Goal: Task Accomplishment & Management: Use online tool/utility

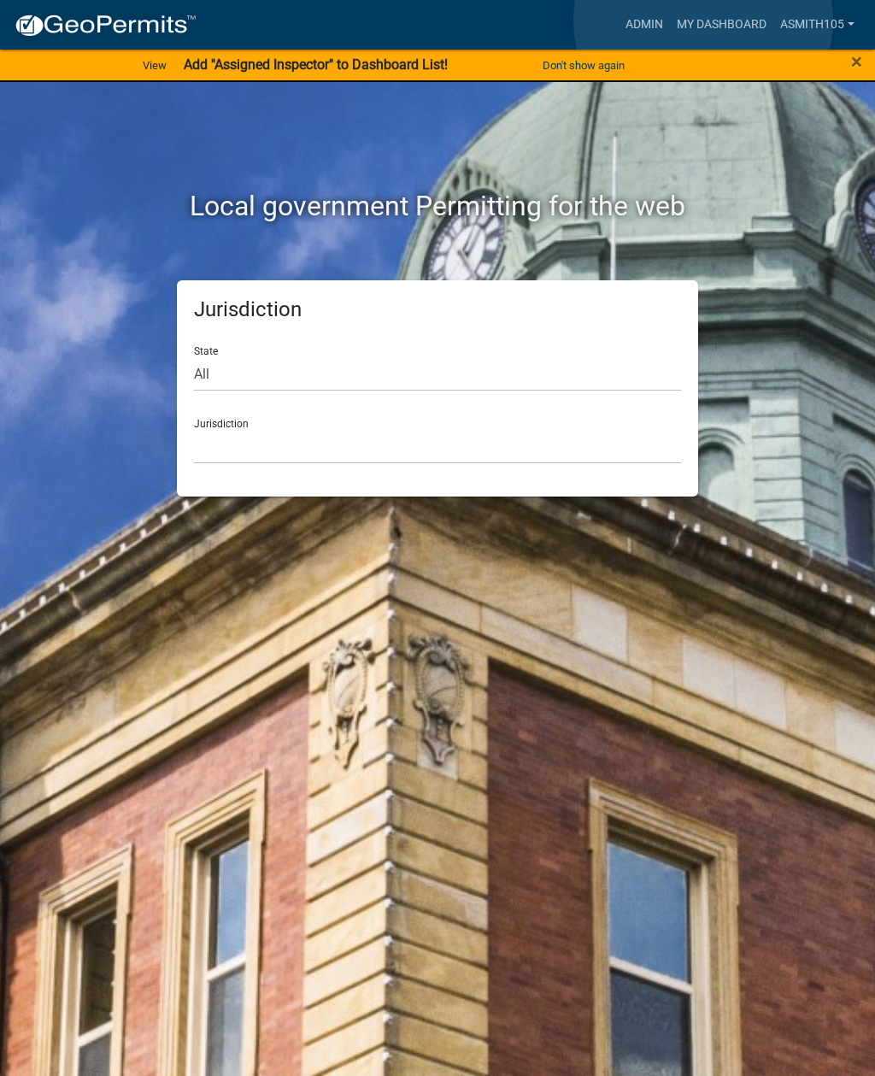
click at [704, 21] on link "My Dashboard" at bounding box center [721, 25] width 103 height 32
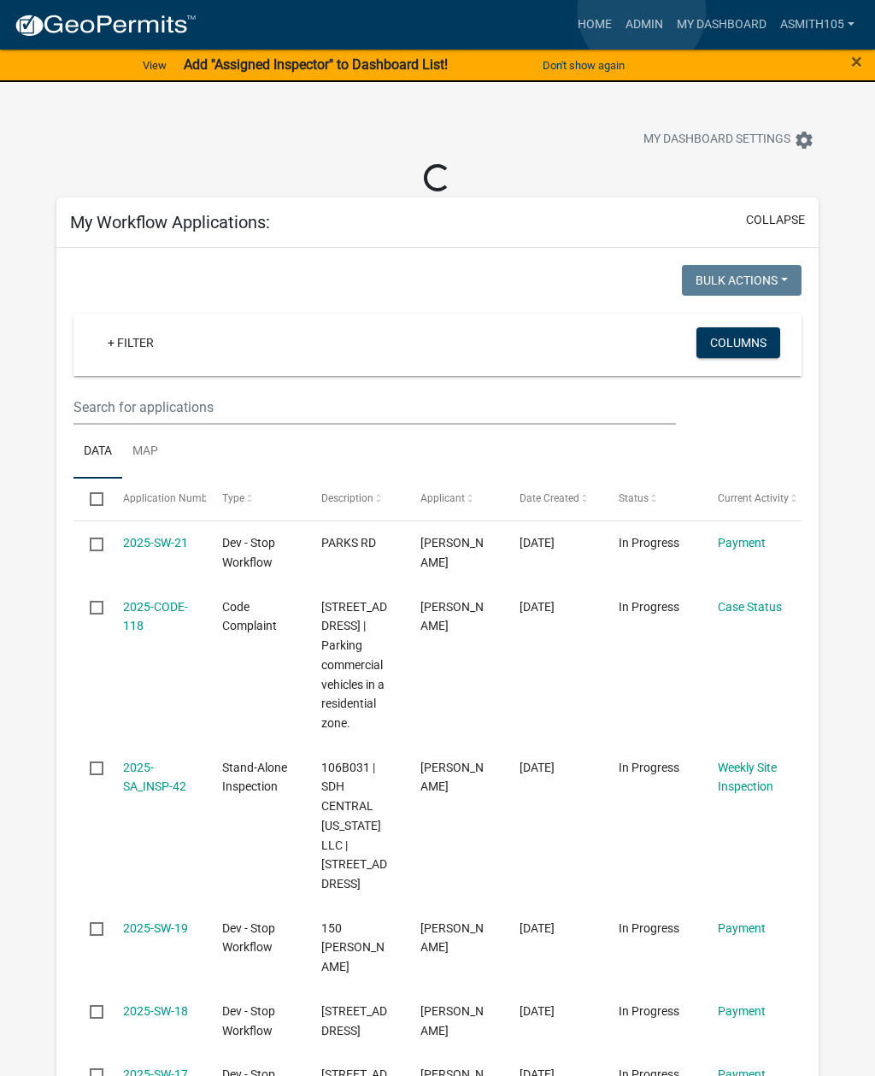
click at [642, 12] on link "Admin" at bounding box center [644, 25] width 51 height 32
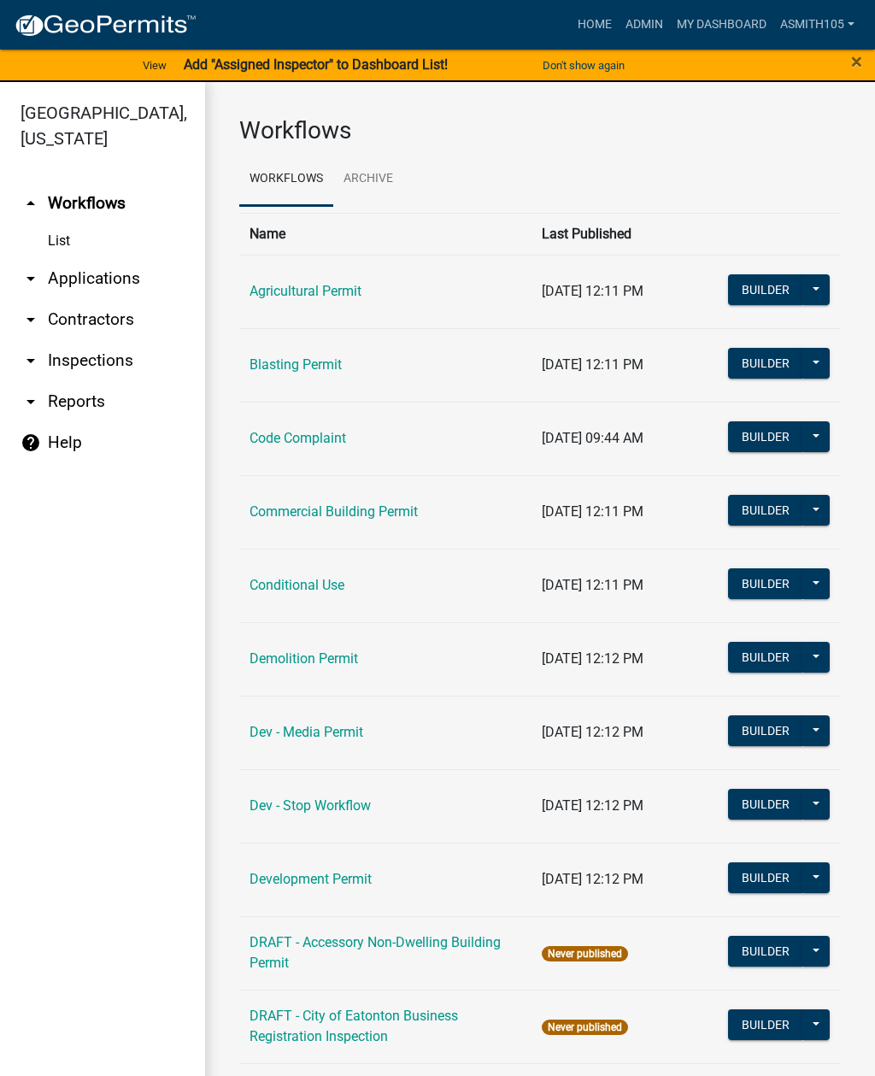
click at [138, 278] on link "arrow_drop_down Applications" at bounding box center [102, 278] width 205 height 41
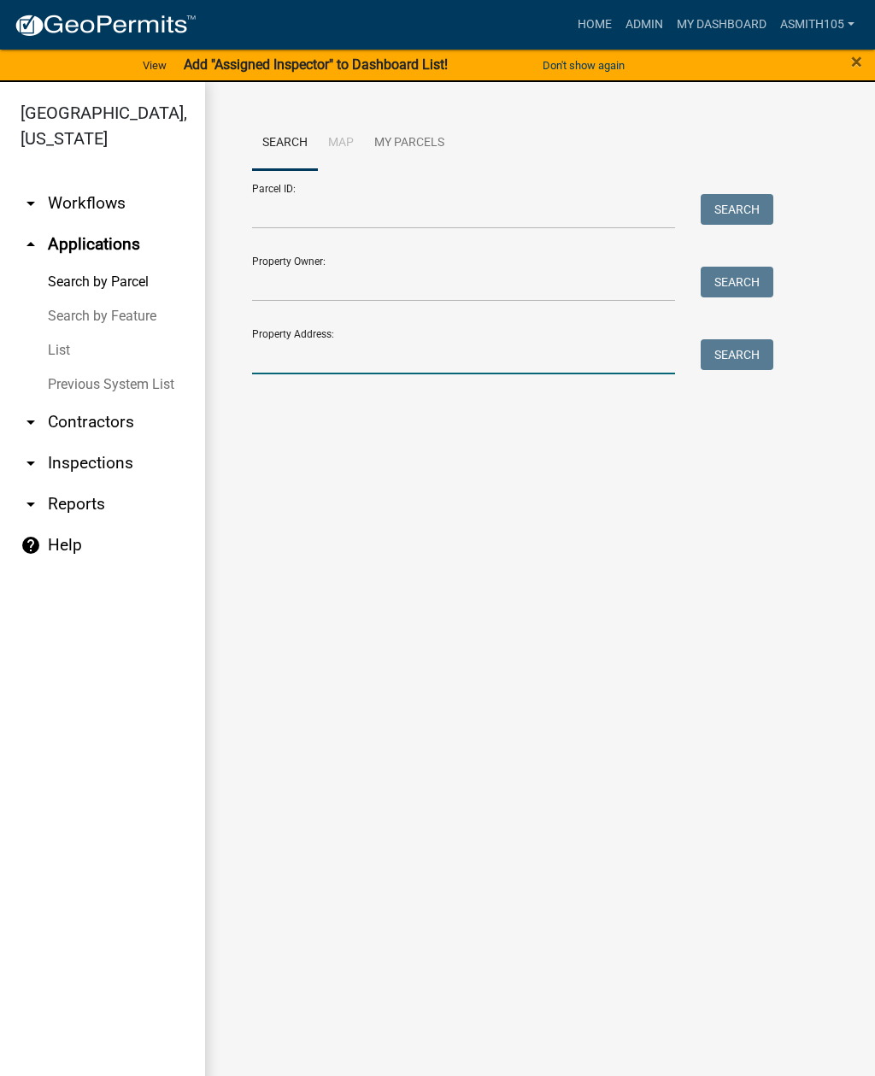
click at [459, 340] on input "Property Address:" at bounding box center [463, 356] width 423 height 35
click at [731, 347] on button "Search" at bounding box center [737, 354] width 73 height 31
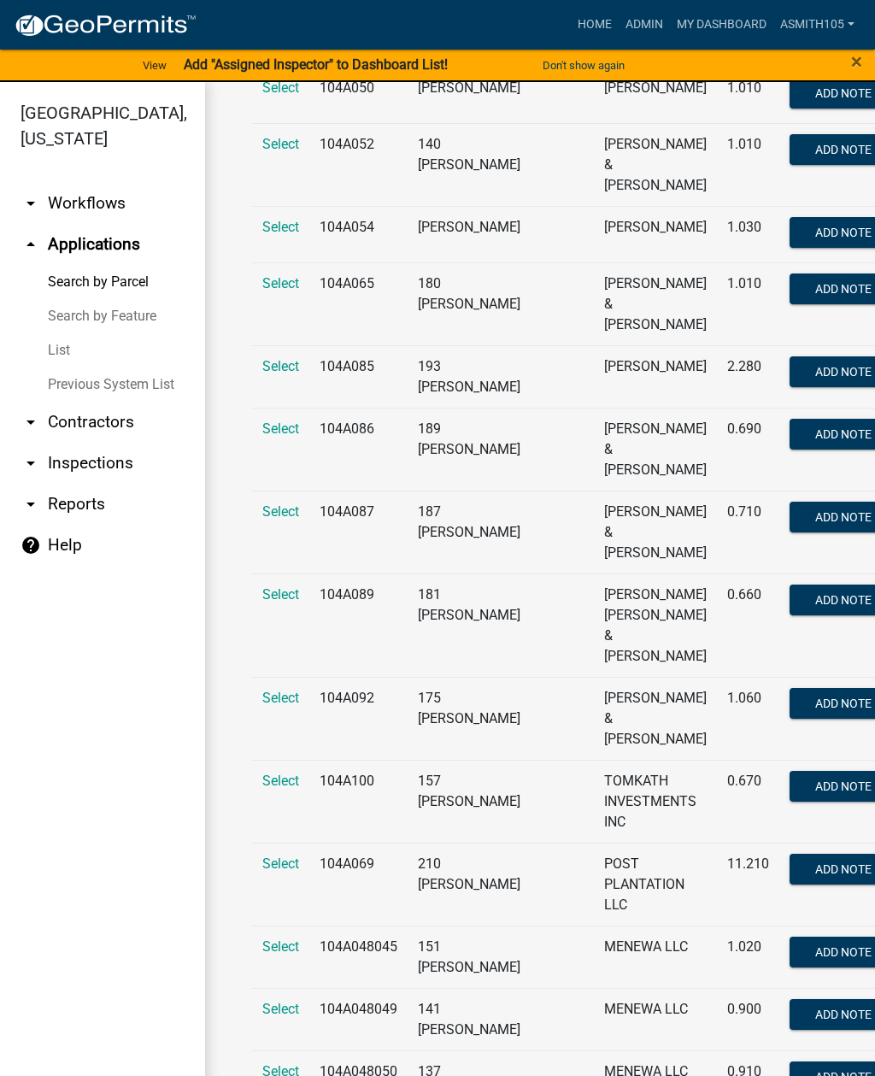
scroll to position [679, 0]
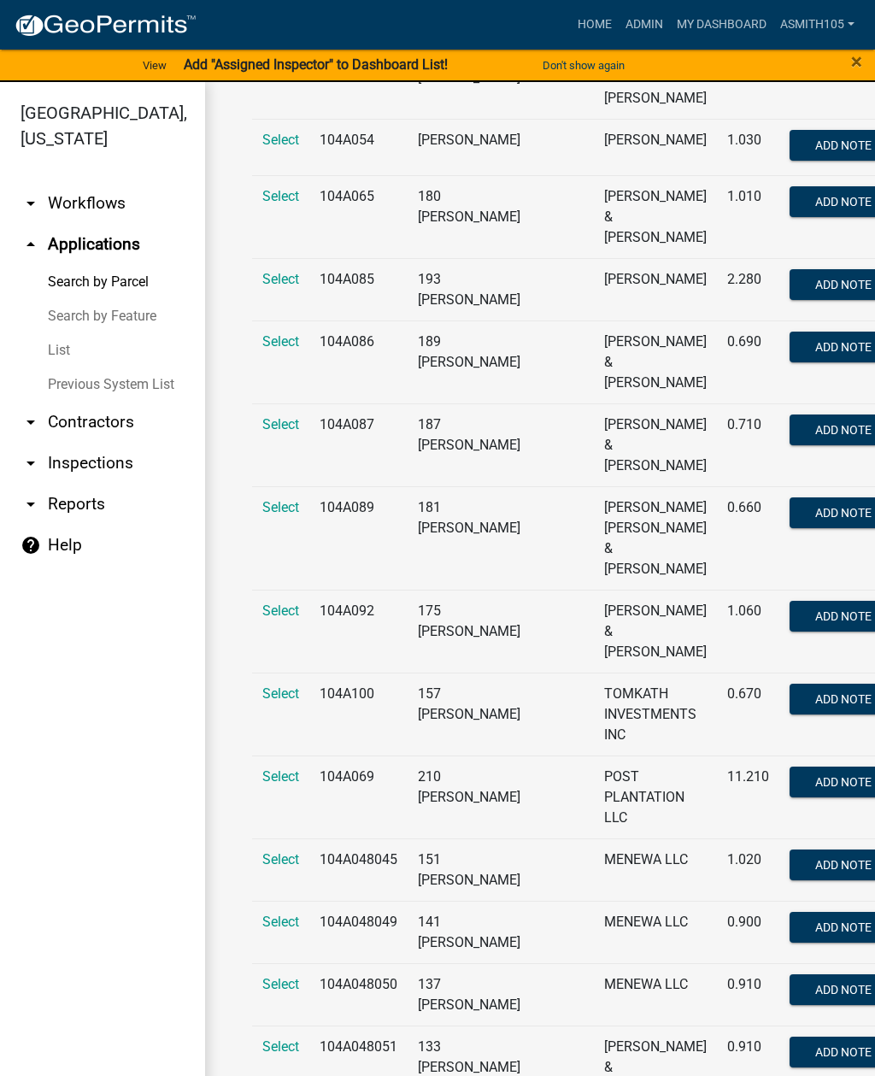
click at [292, 702] on span "Select" at bounding box center [280, 694] width 37 height 16
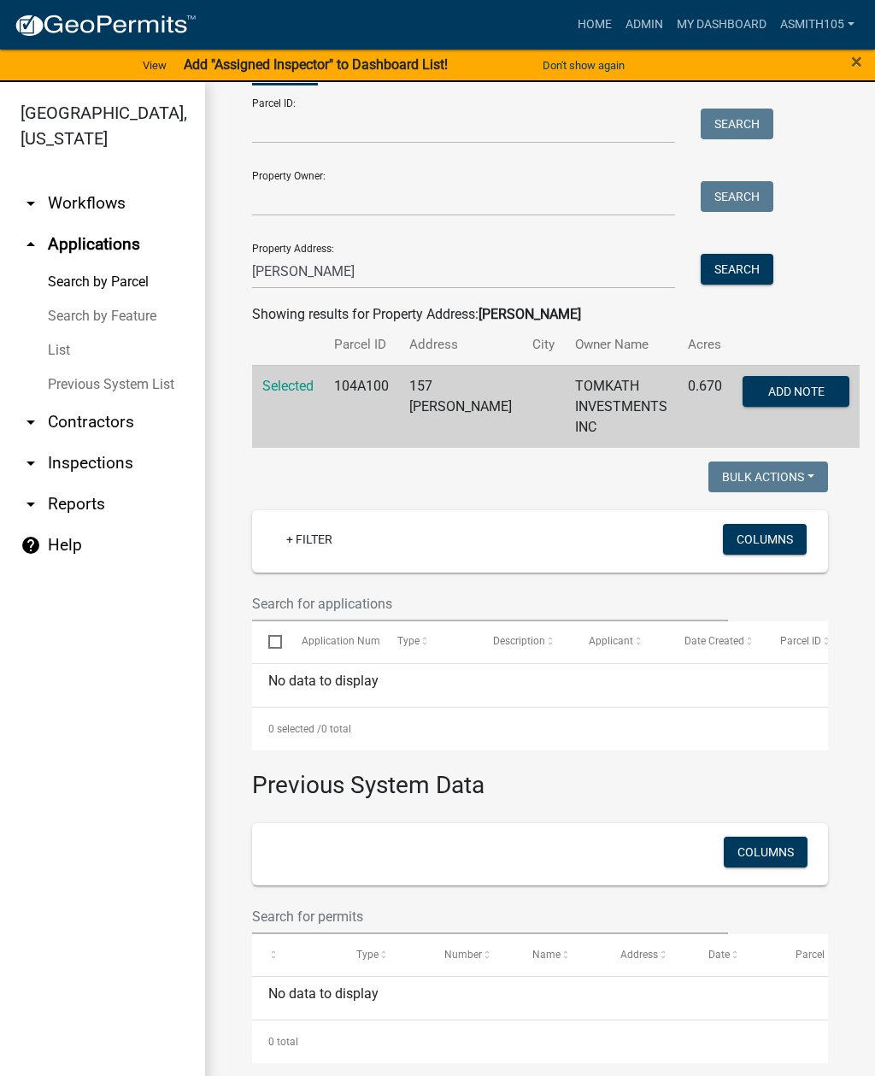
scroll to position [85, 0]
click at [478, 266] on input "Capps lane" at bounding box center [463, 271] width 423 height 35
type input "C"
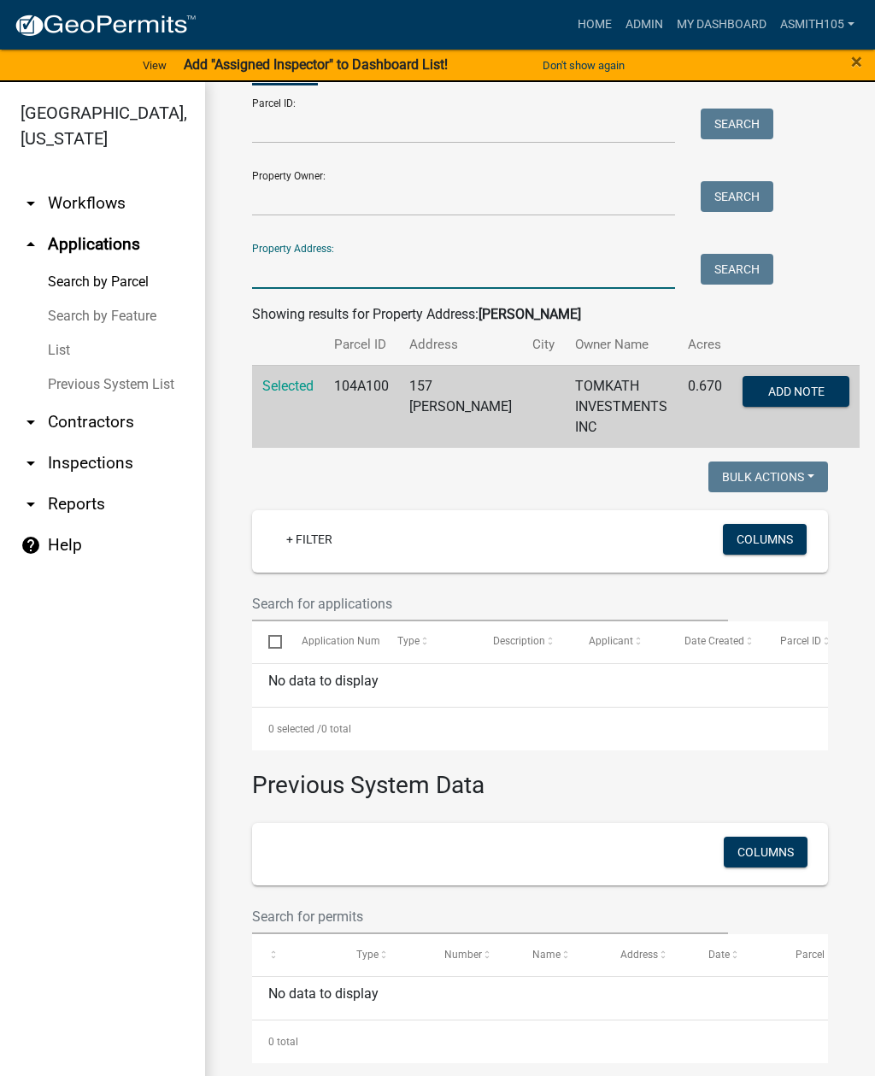
click at [630, 177] on div "Property Owner: Search" at bounding box center [508, 186] width 513 height 59
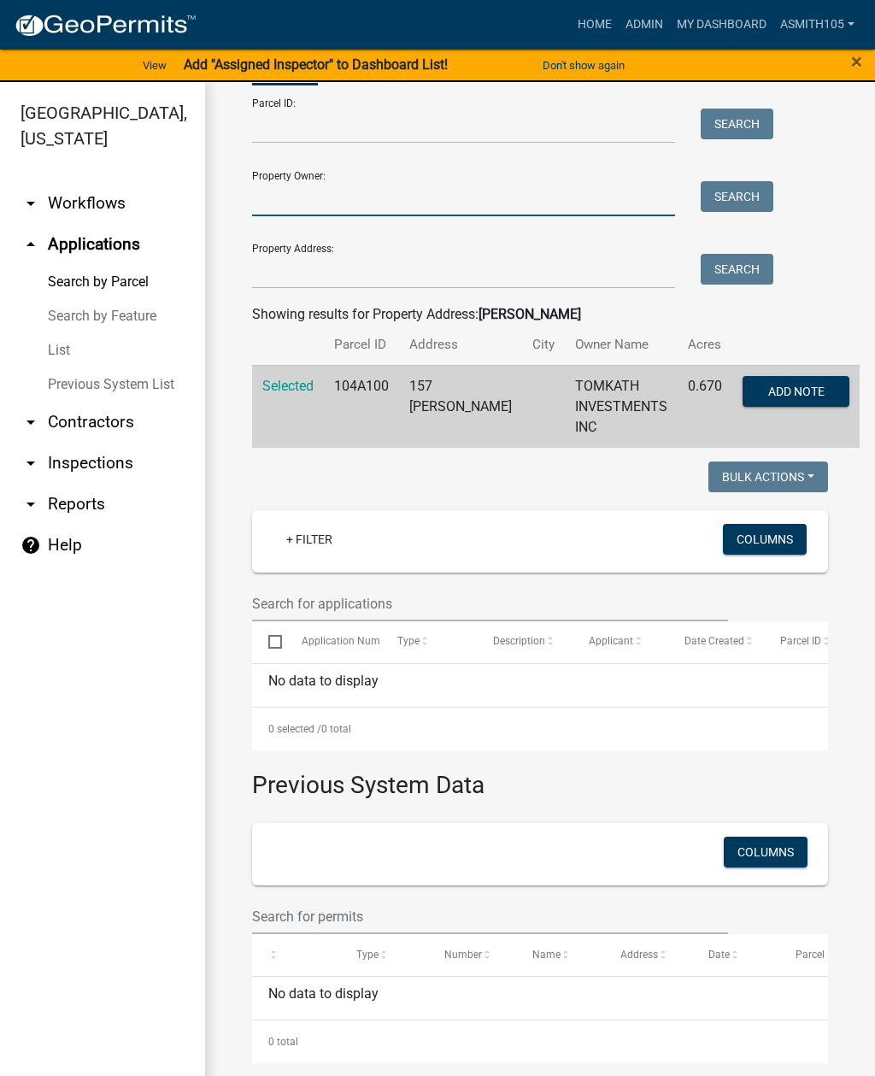
click at [468, 203] on input "Property Owner:" at bounding box center [463, 198] width 423 height 35
click at [750, 185] on button "Search" at bounding box center [737, 196] width 73 height 31
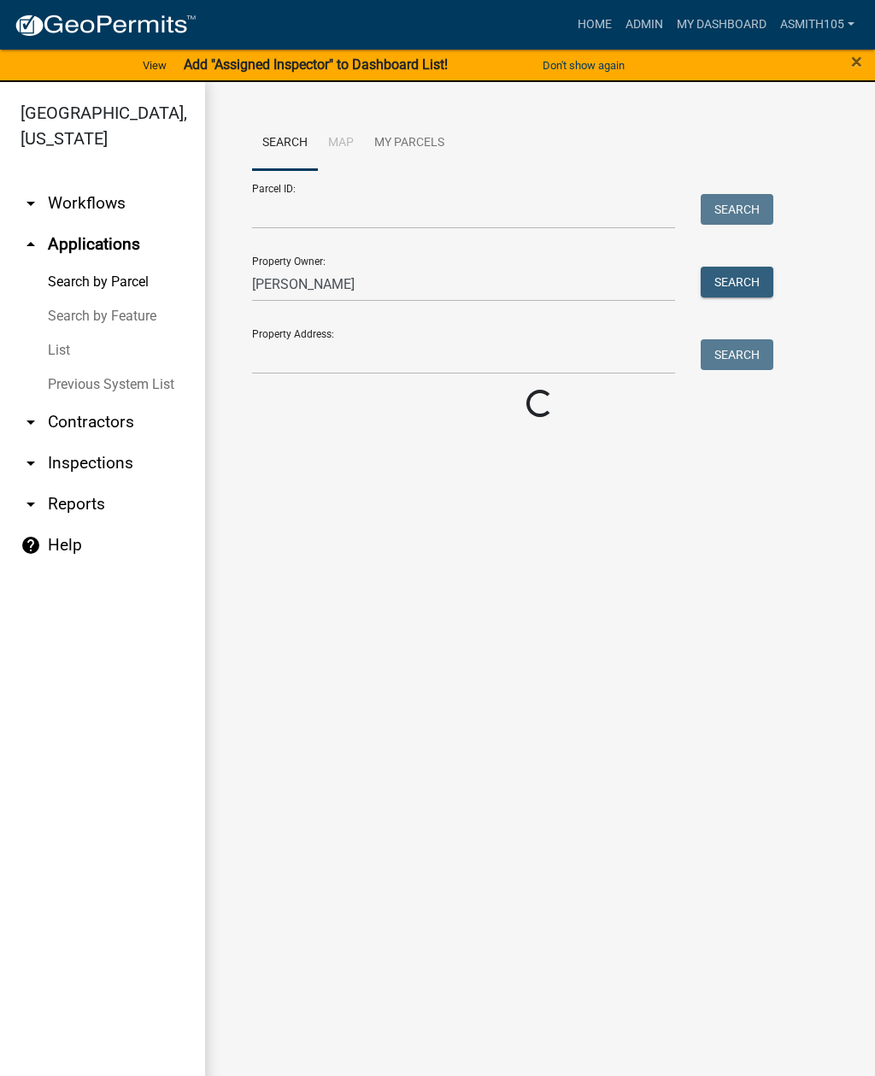
scroll to position [0, 0]
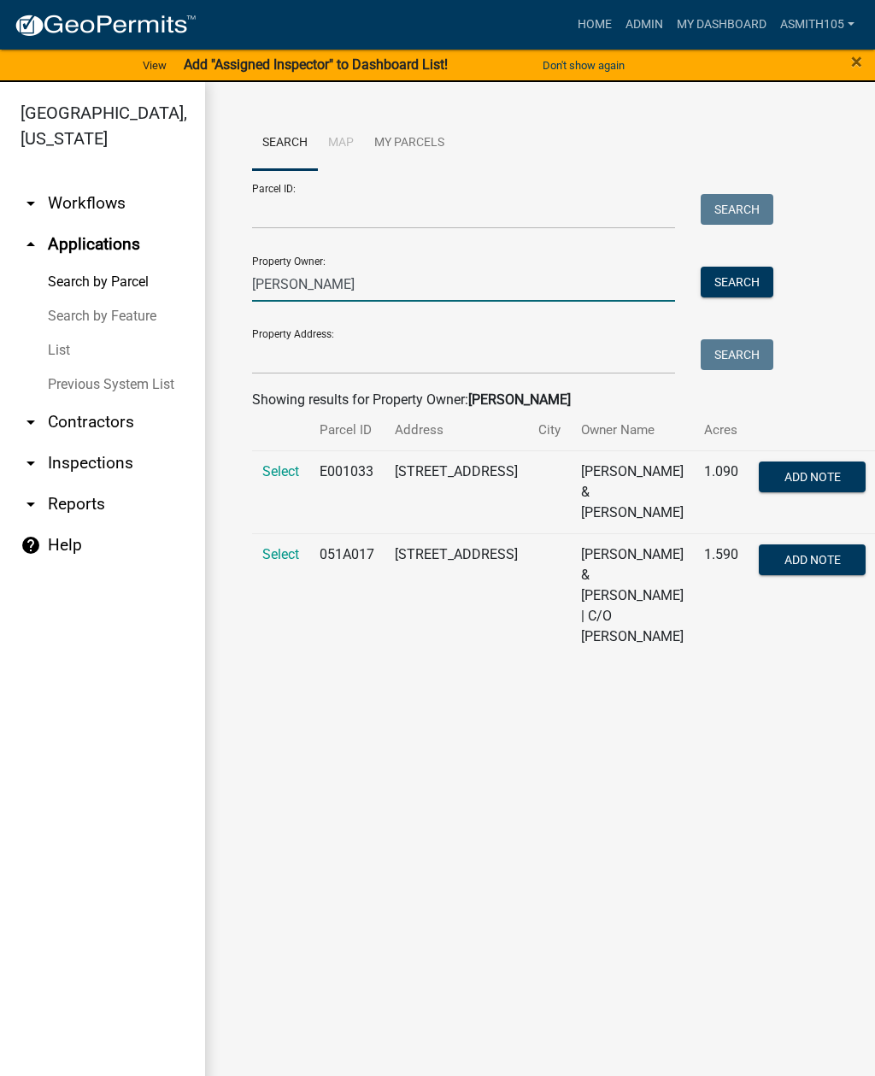
click at [543, 283] on input "Tom k" at bounding box center [463, 284] width 423 height 35
type input "T"
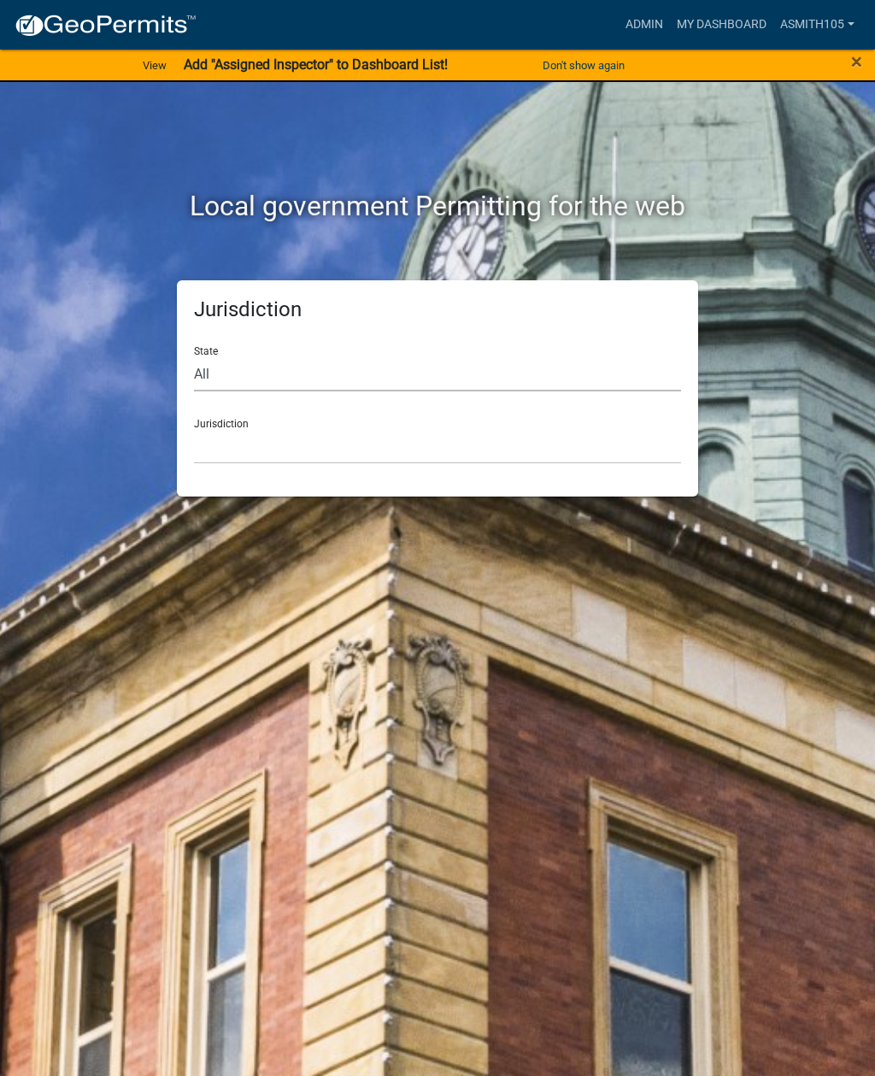
click at [285, 372] on select "All [US_STATE] [US_STATE] [US_STATE] [US_STATE] [US_STATE] [US_STATE] [US_STATE…" at bounding box center [437, 373] width 487 height 35
click at [278, 369] on select "All [US_STATE] [US_STATE] [US_STATE] [US_STATE] [US_STATE] [US_STATE] [US_STATE…" at bounding box center [437, 373] width 487 height 35
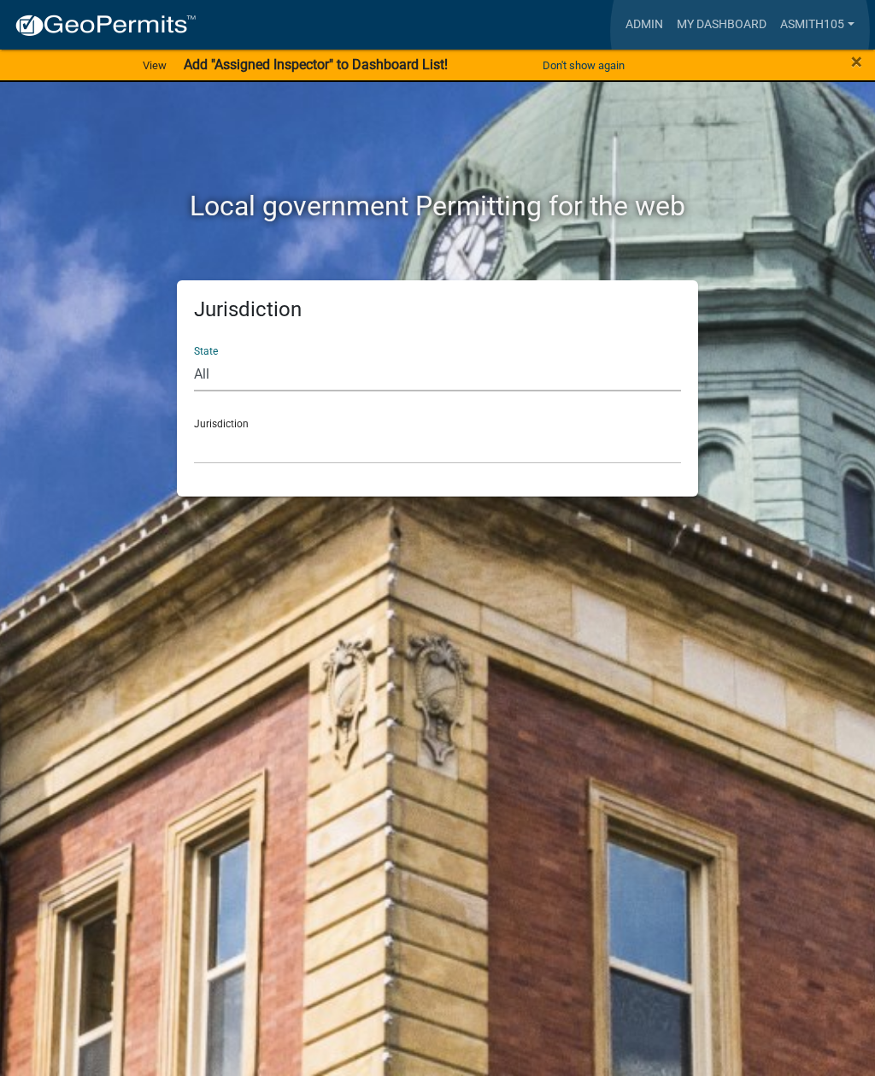
click at [740, 31] on link "My Dashboard" at bounding box center [721, 25] width 103 height 32
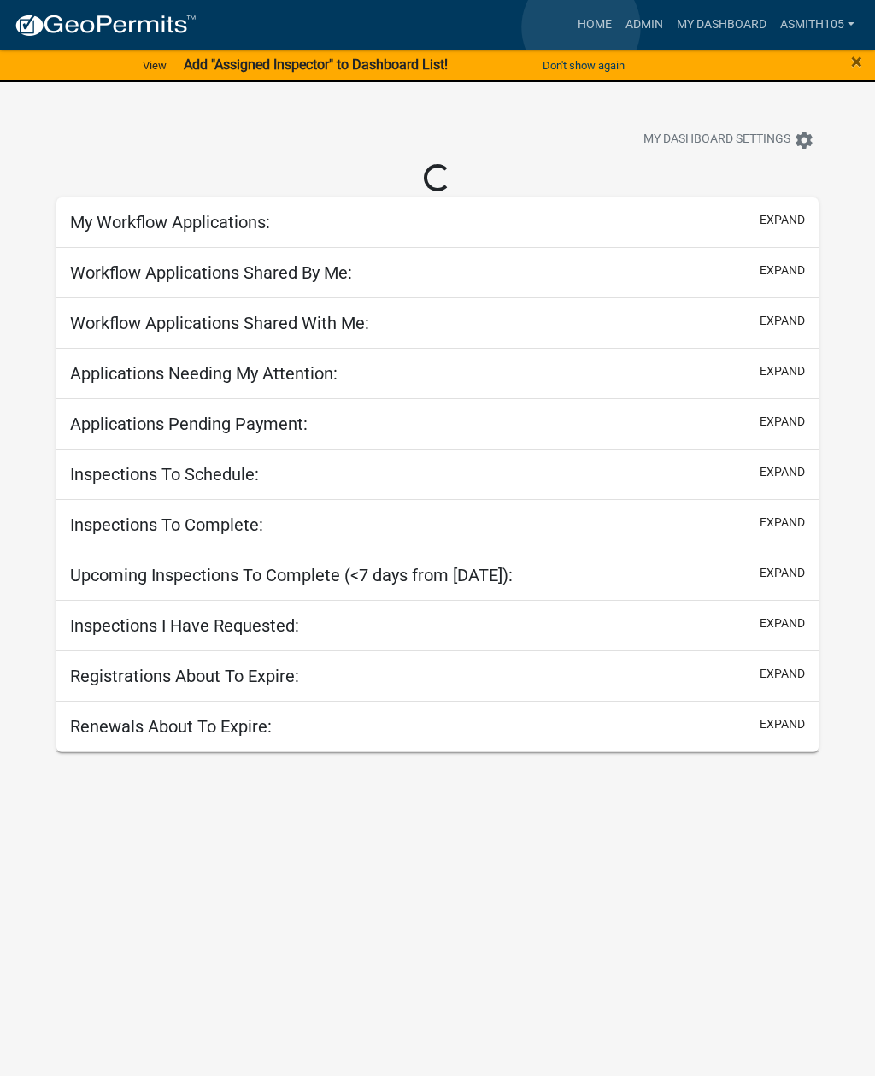
click at [582, 27] on link "Home" at bounding box center [595, 25] width 48 height 32
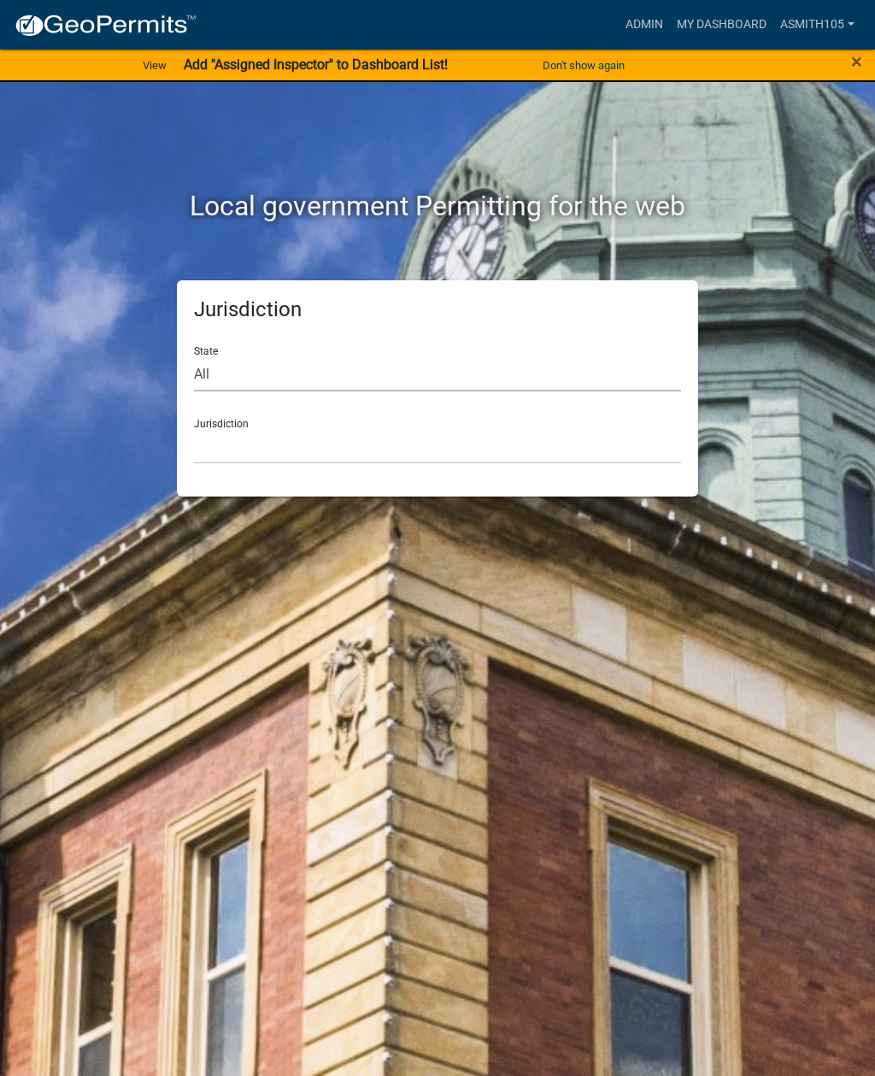
click at [285, 369] on select "All Colorado Georgia Indiana Iowa Kansas Minnesota Ohio South Carolina Wisconsin" at bounding box center [437, 373] width 487 height 35
select select "[US_STATE]"
click at [363, 453] on select "Cook County, Georgia Crawford County, Georgia Gilmer County, Georgia Haralson C…" at bounding box center [437, 446] width 487 height 35
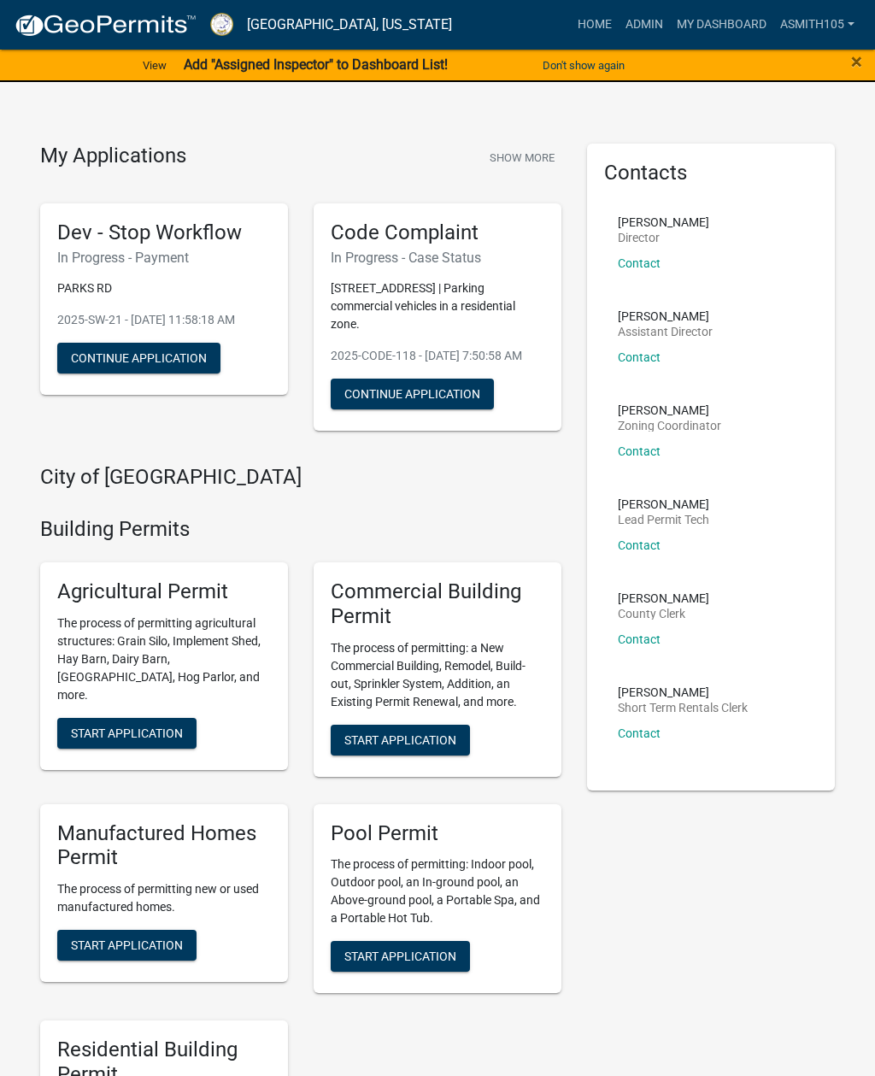
click at [158, 291] on p "PARKS RD" at bounding box center [164, 289] width 214 height 18
click at [637, 24] on link "Admin" at bounding box center [644, 25] width 51 height 32
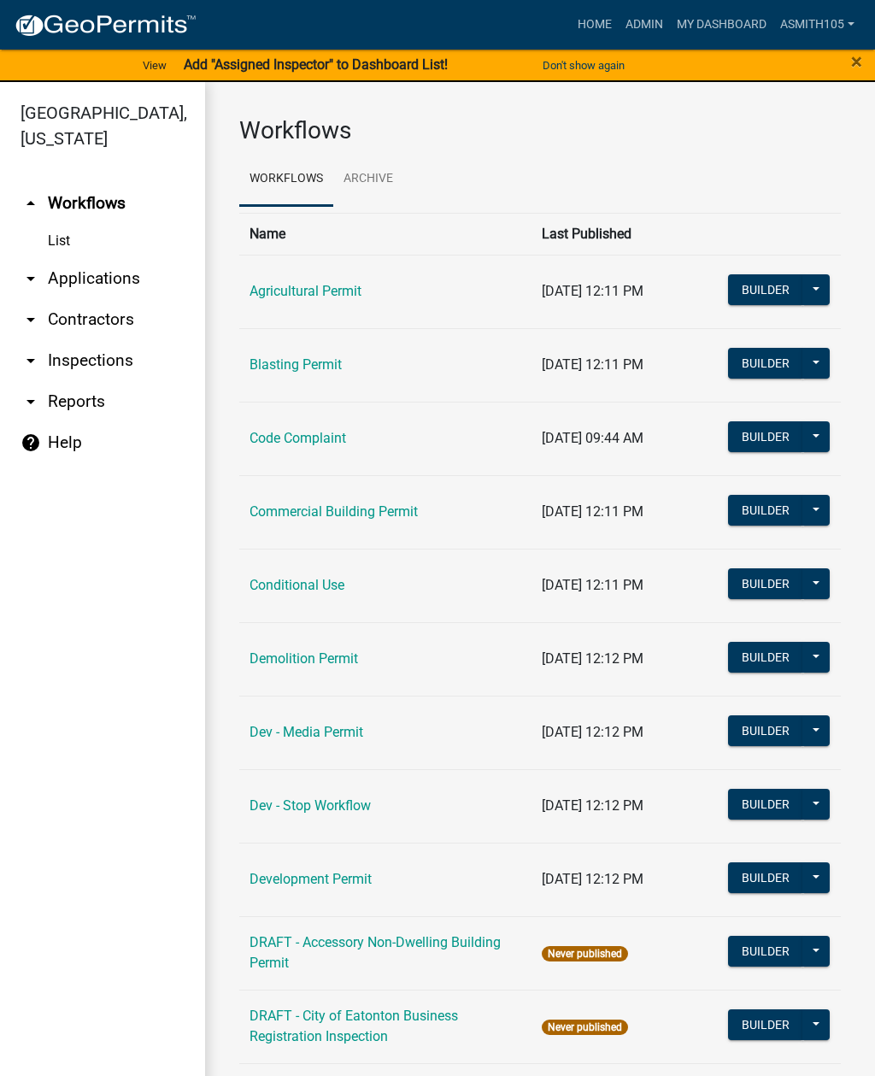
click at [99, 368] on link "arrow_drop_down Inspections" at bounding box center [102, 360] width 205 height 41
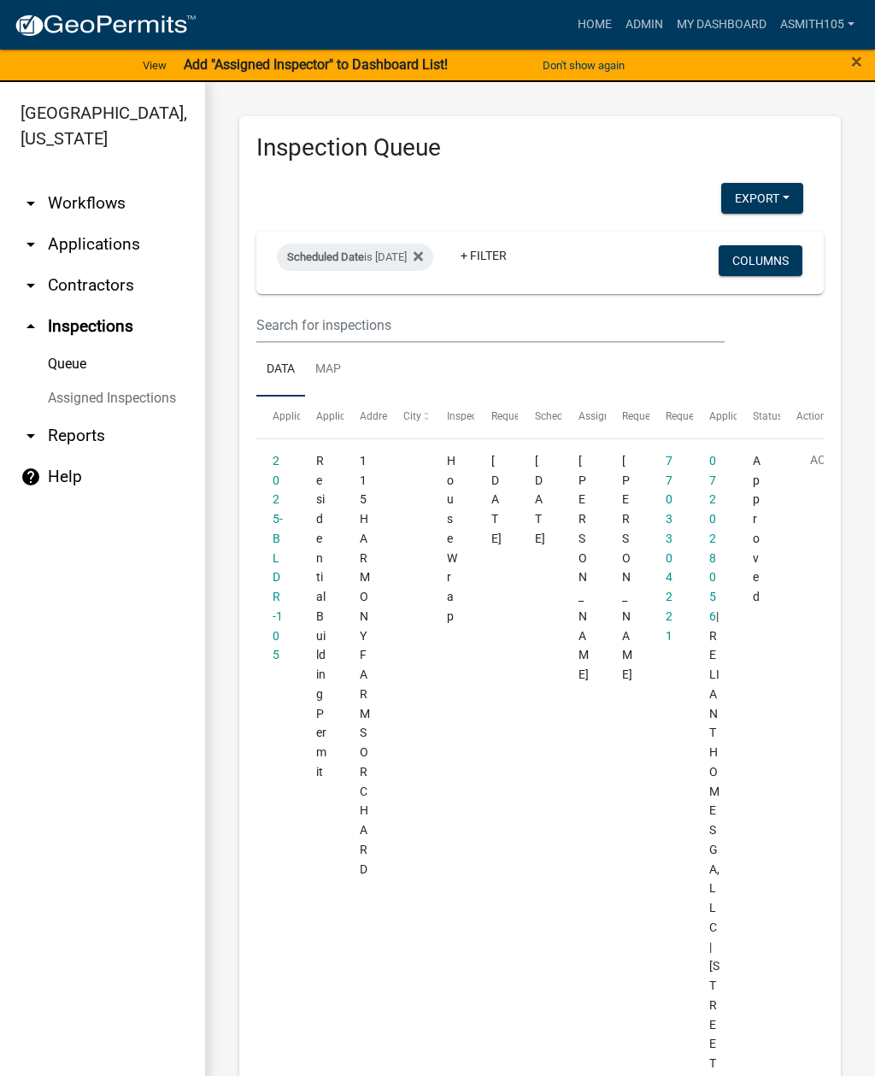
click at [96, 207] on link "arrow_drop_down Workflows" at bounding box center [102, 203] width 205 height 41
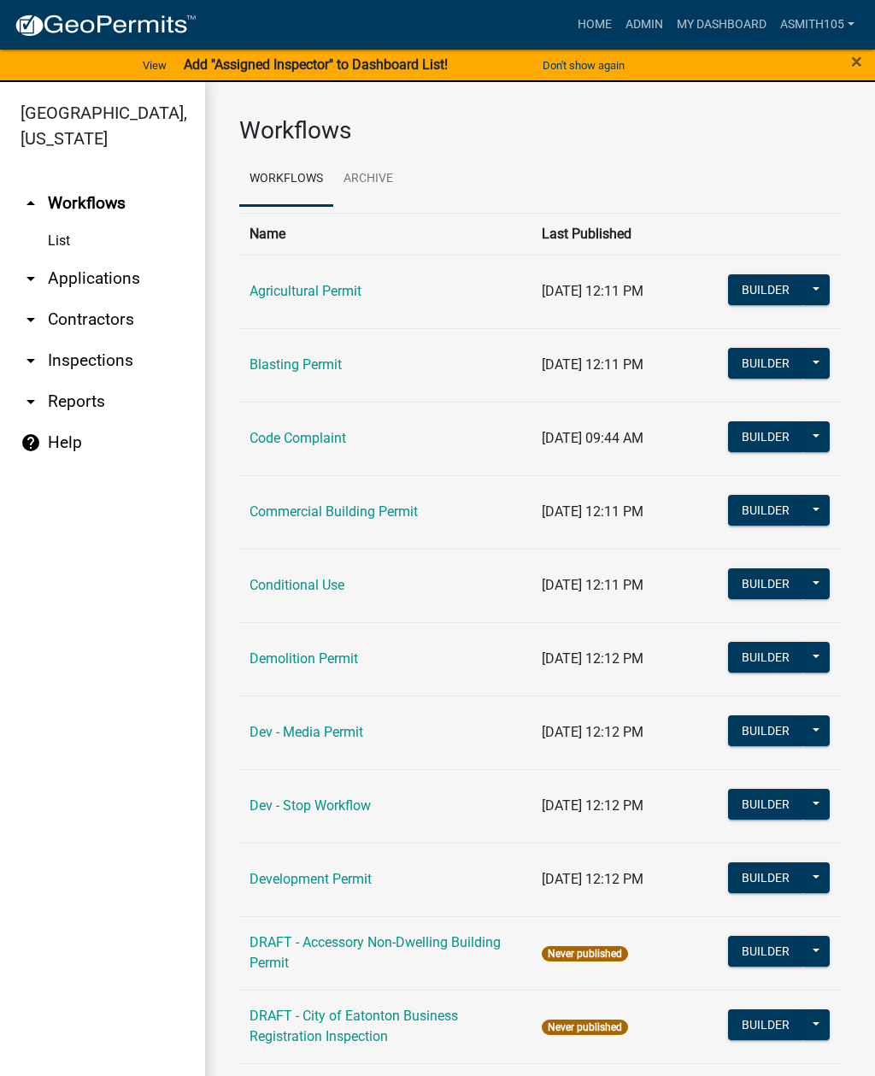
click at [101, 275] on link "arrow_drop_down Applications" at bounding box center [102, 278] width 205 height 41
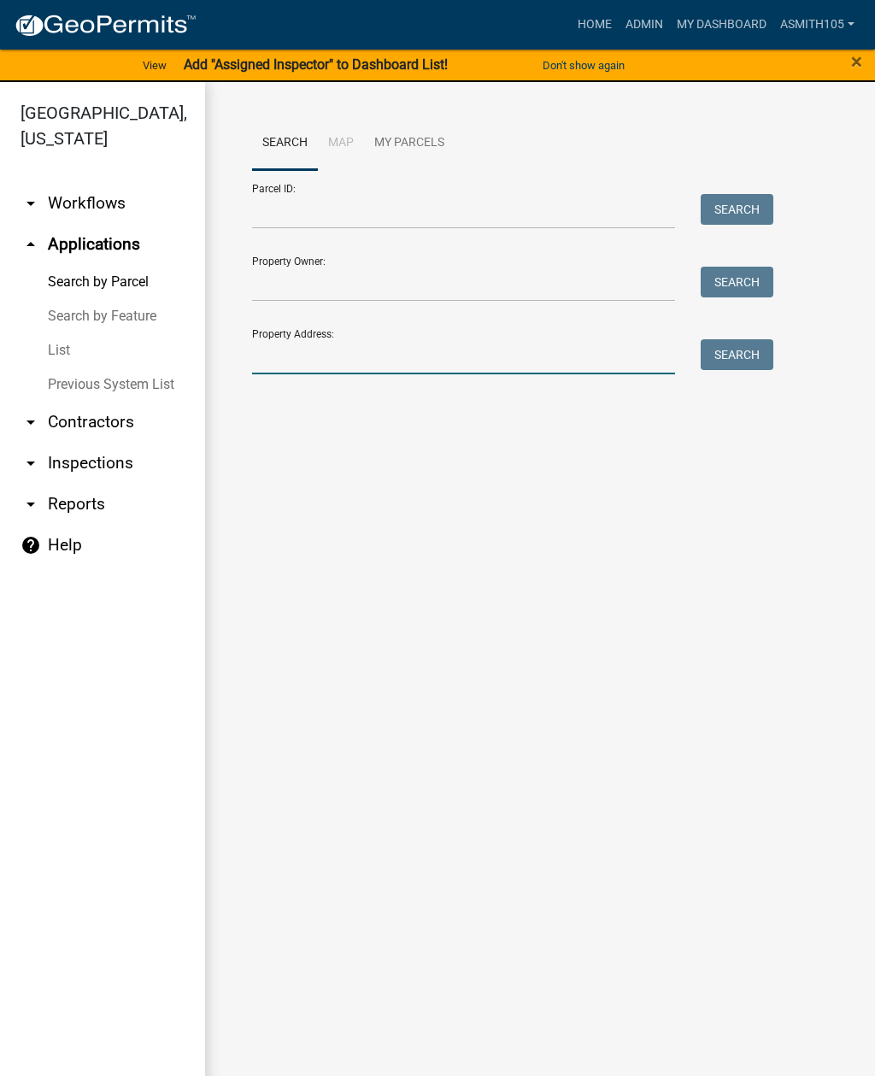
click at [344, 348] on input "Property Address:" at bounding box center [463, 356] width 423 height 35
type input "156 Capps ln"
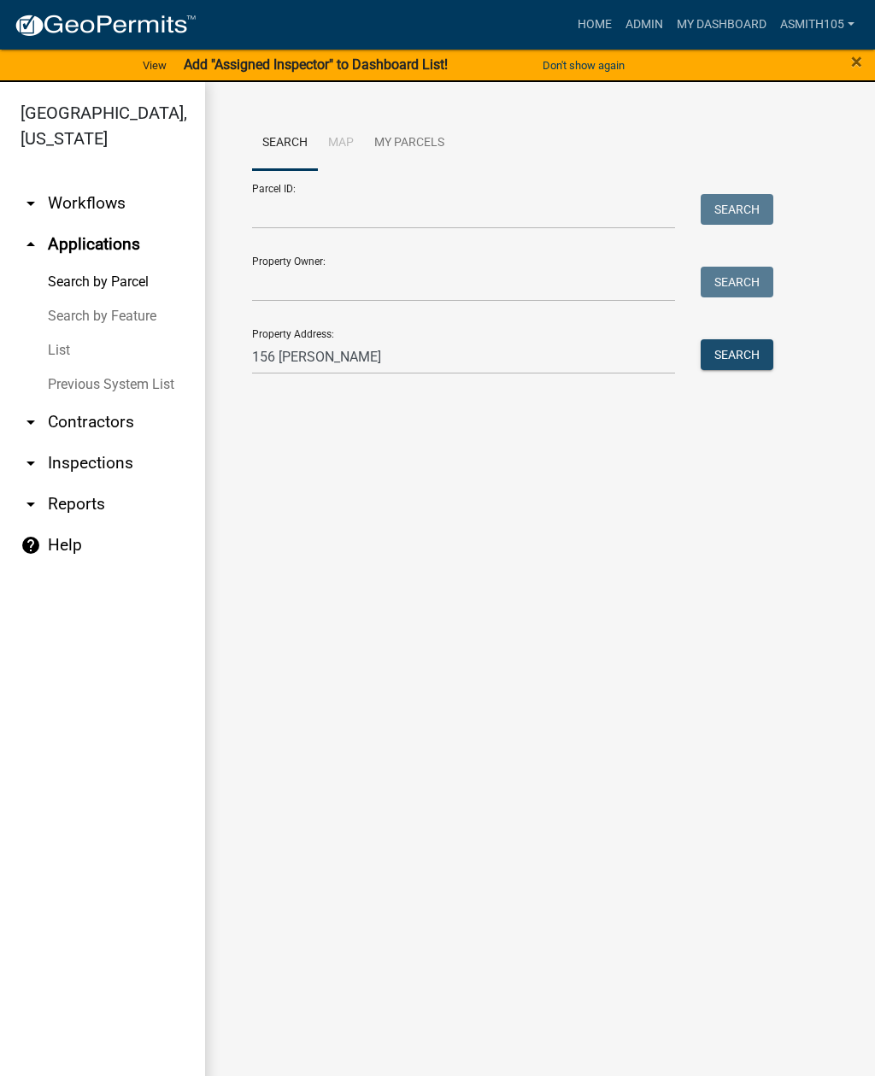
click at [736, 354] on button "Search" at bounding box center [737, 354] width 73 height 31
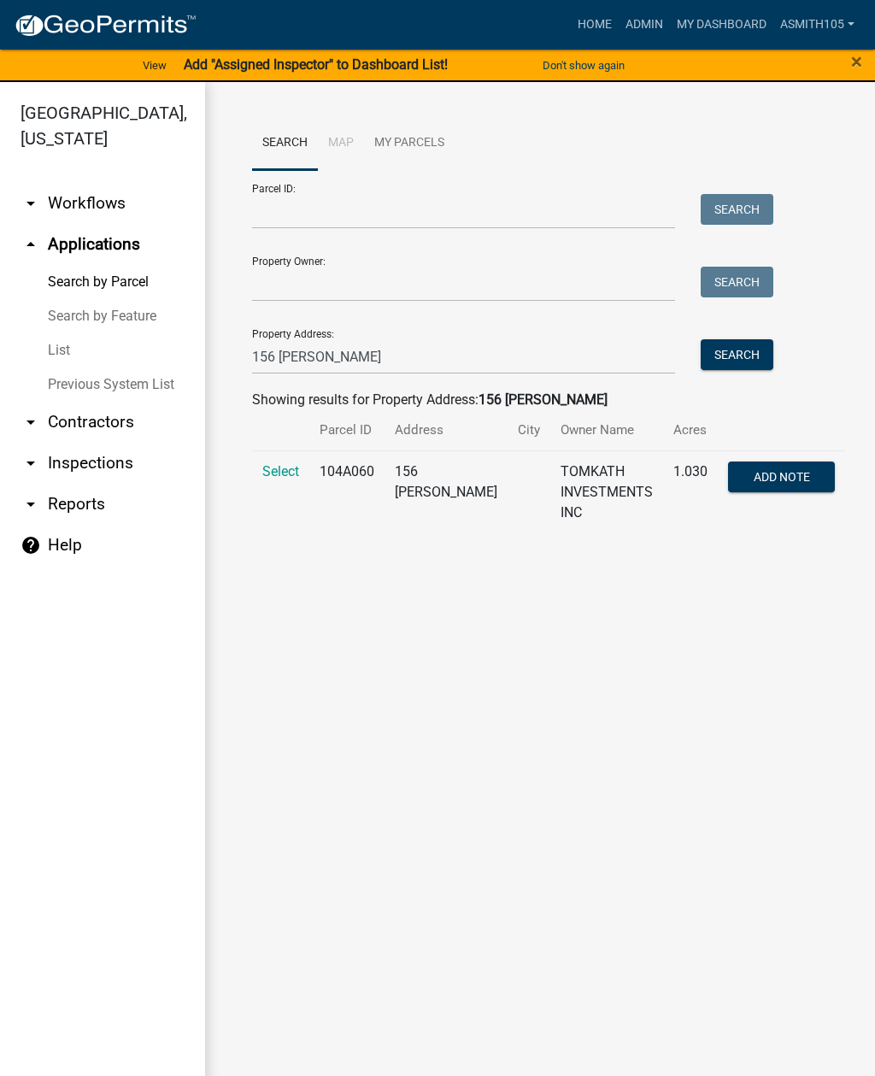
click at [285, 467] on span "Select" at bounding box center [280, 471] width 37 height 16
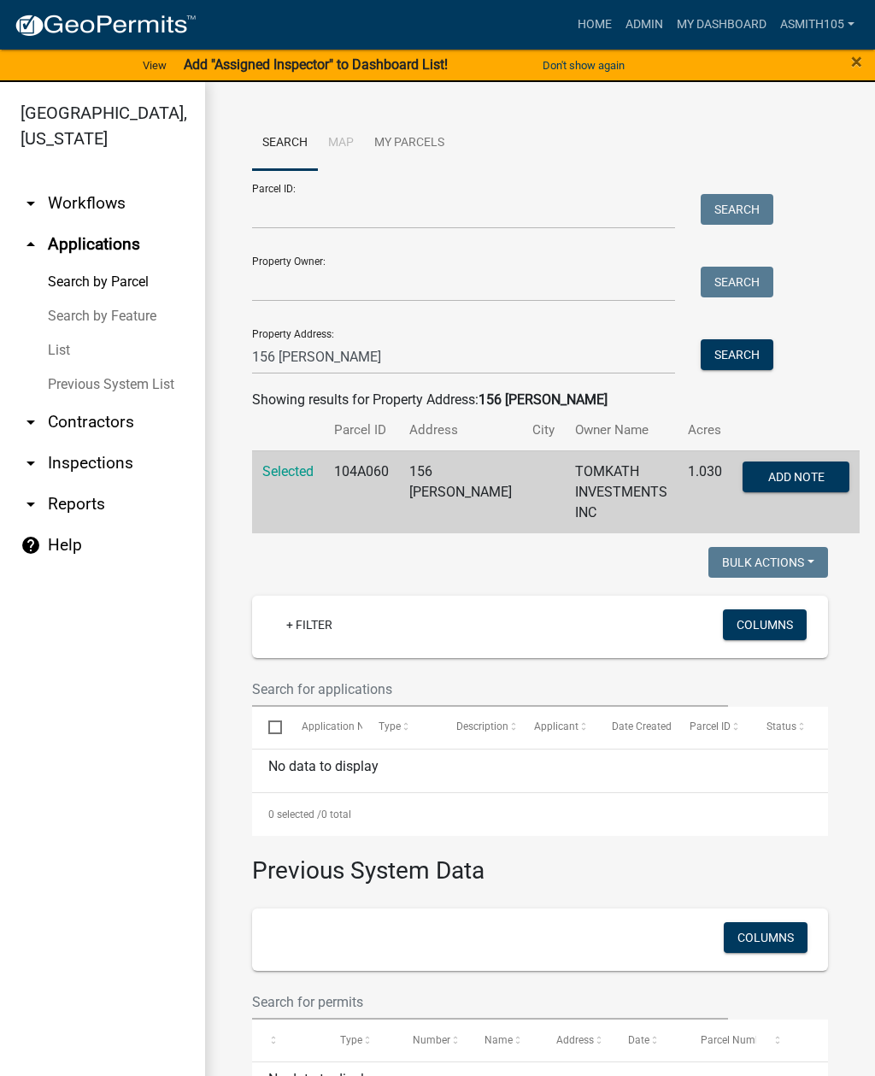
click at [423, 492] on td "156 CAPPS LN" at bounding box center [460, 491] width 123 height 83
click at [288, 468] on span "Selected" at bounding box center [287, 471] width 51 height 16
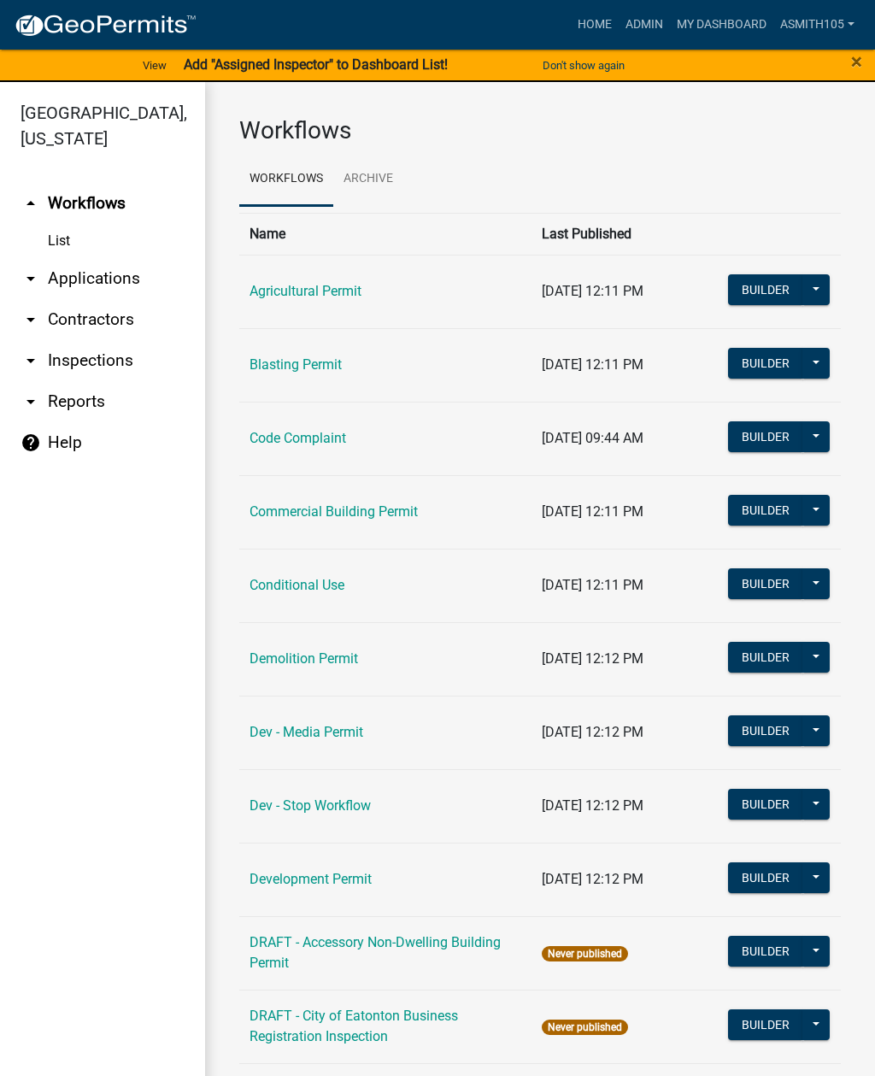
click at [121, 282] on link "arrow_drop_down Applications" at bounding box center [102, 278] width 205 height 41
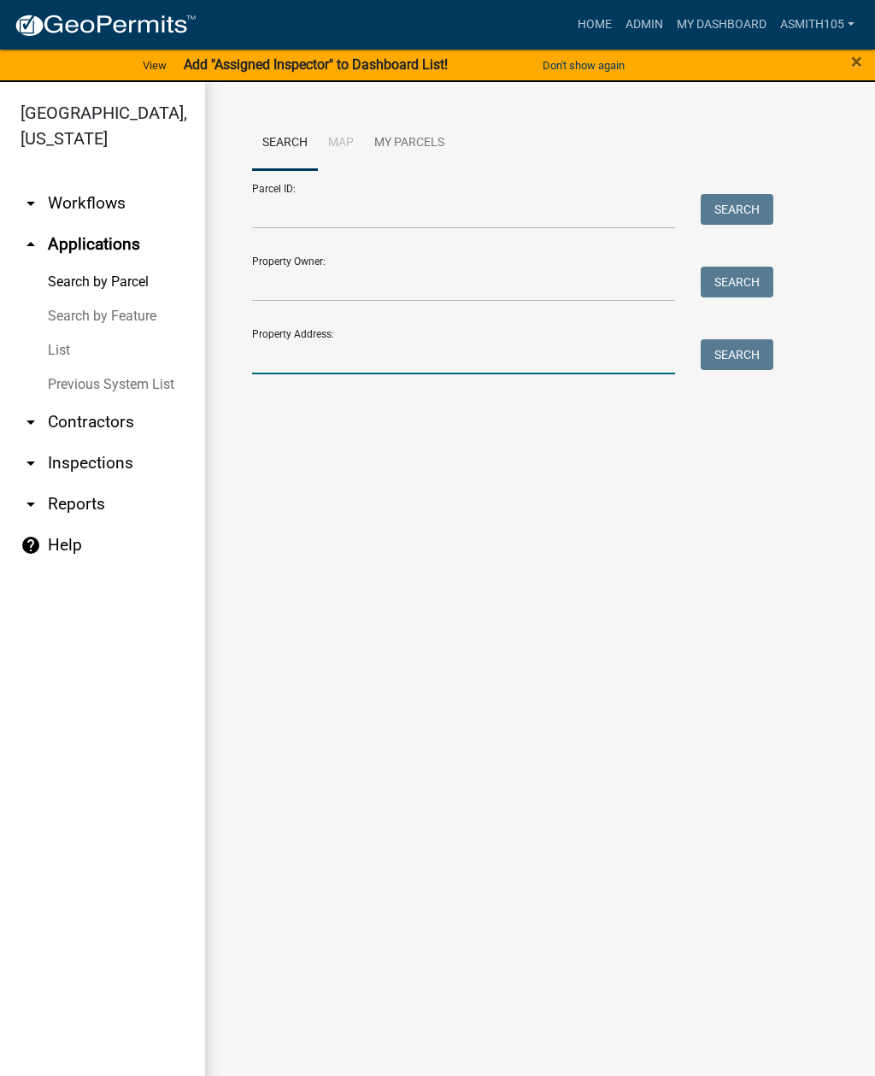
click at [350, 354] on input "Property Address:" at bounding box center [463, 356] width 423 height 35
click at [381, 286] on input "Property Owner:" at bounding box center [463, 284] width 423 height 35
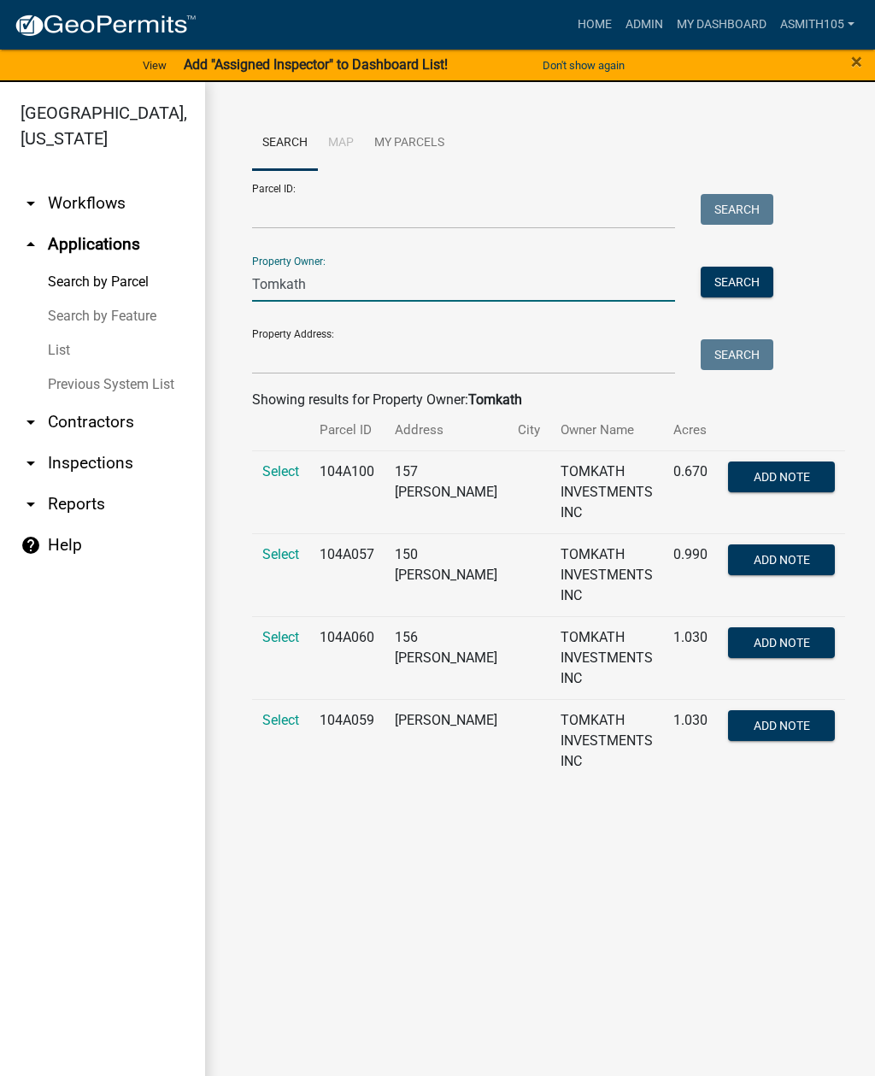
type input "Tomkath"
click at [280, 468] on span "Select" at bounding box center [280, 471] width 37 height 16
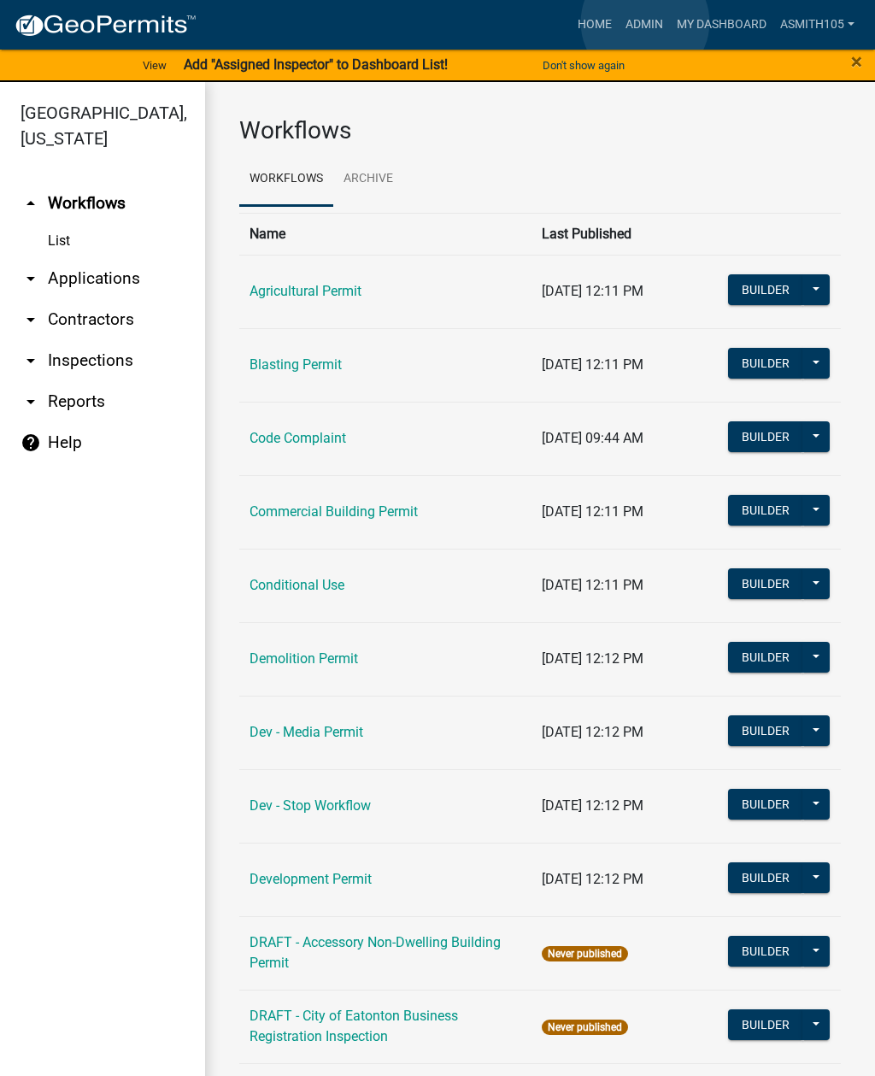
click at [645, 23] on link "Admin" at bounding box center [644, 25] width 51 height 32
click at [644, 26] on link "Admin" at bounding box center [644, 25] width 51 height 32
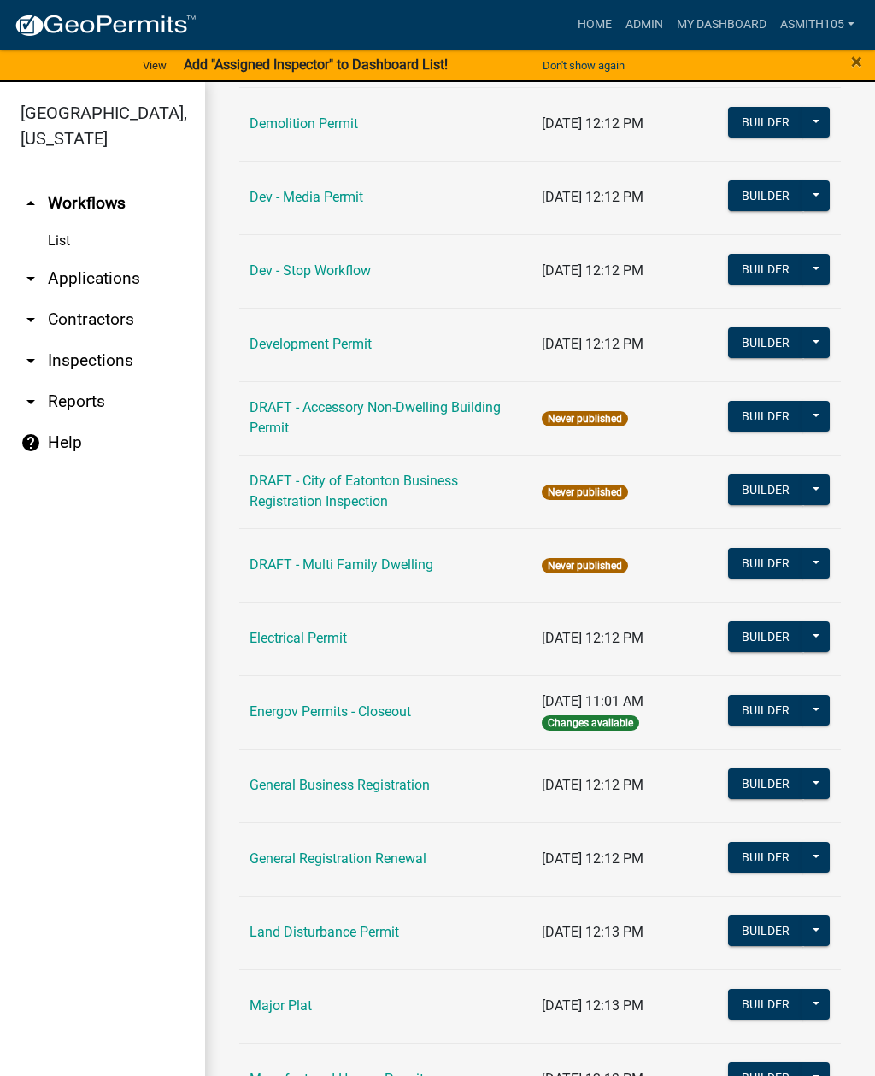
scroll to position [559, 0]
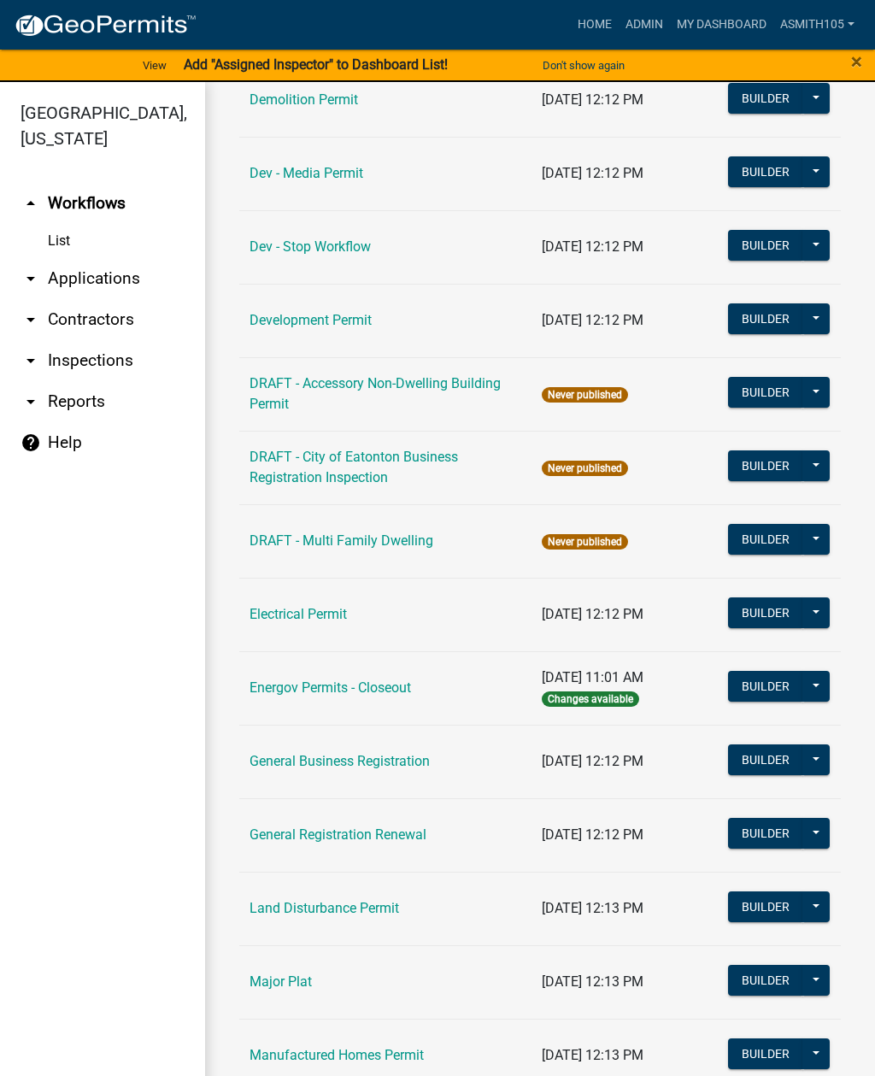
click at [378, 903] on link "Land Disturbance Permit" at bounding box center [325, 908] width 150 height 16
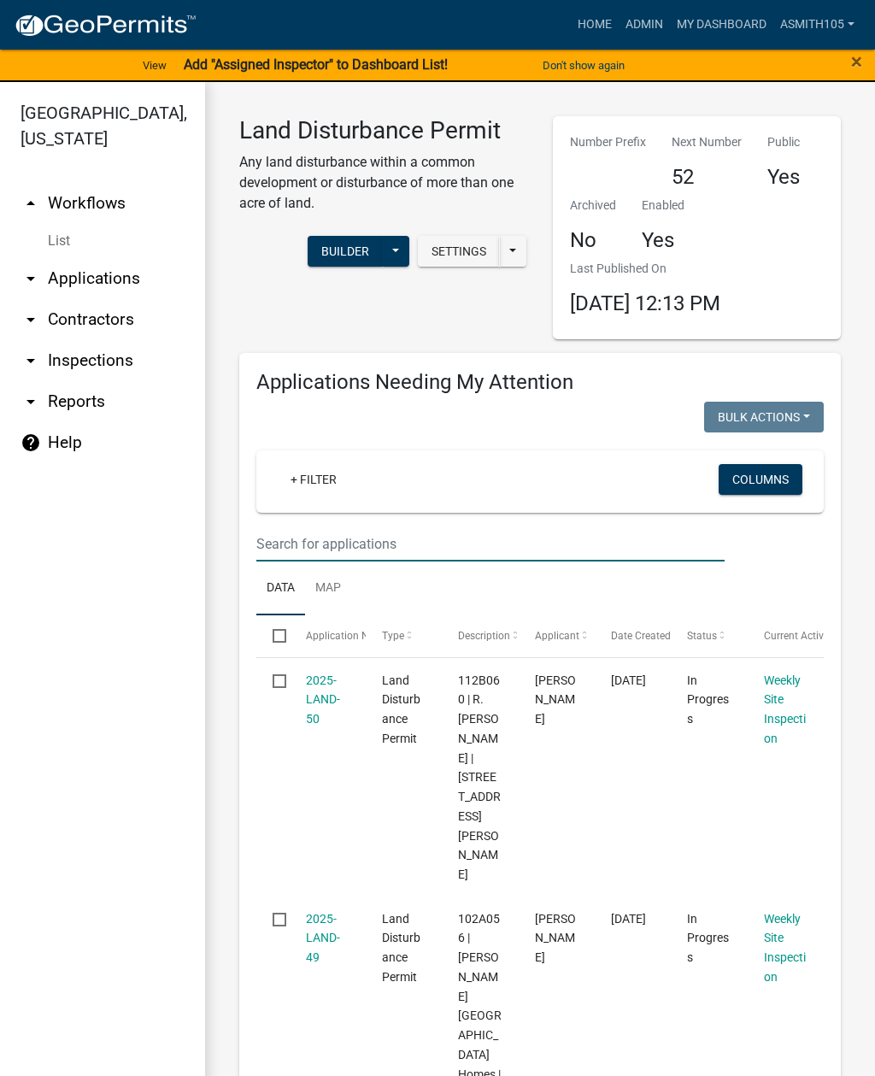
click at [394, 543] on input "text" at bounding box center [490, 544] width 468 height 35
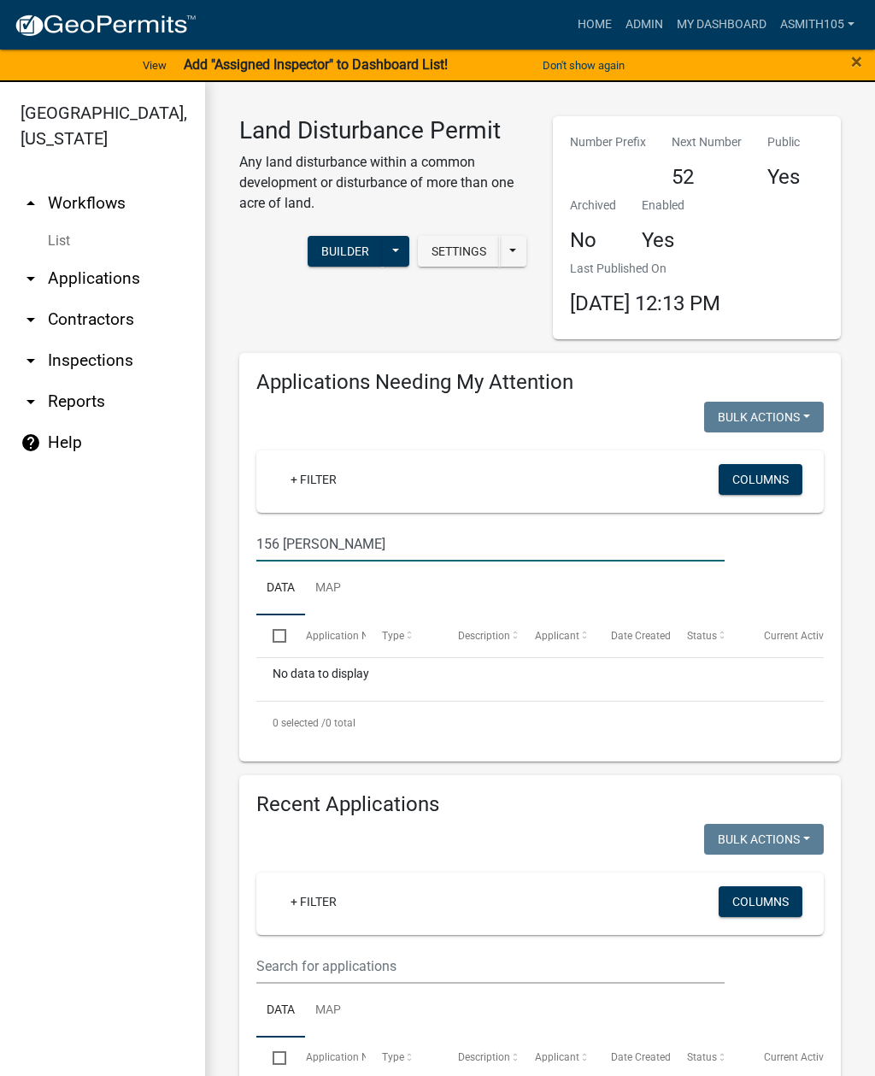
click at [275, 541] on input "156 Capps ln" at bounding box center [490, 544] width 468 height 35
type input "Capps ln"
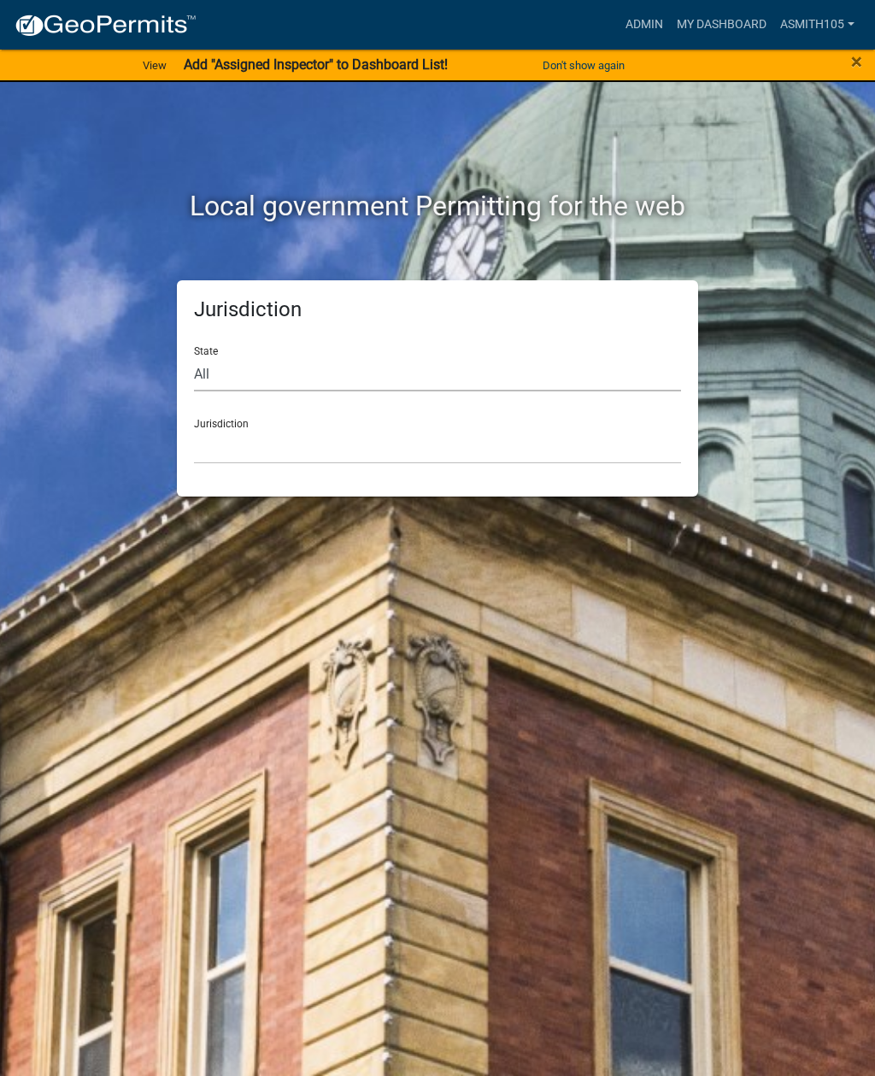
click at [268, 368] on select "All Colorado Georgia Indiana Iowa Kansas Minnesota Ohio South Carolina Wisconsin" at bounding box center [437, 373] width 487 height 35
select select "[US_STATE]"
click at [345, 436] on select "Cook County, Georgia Crawford County, Georgia Gilmer County, Georgia Haralson C…" at bounding box center [437, 446] width 487 height 35
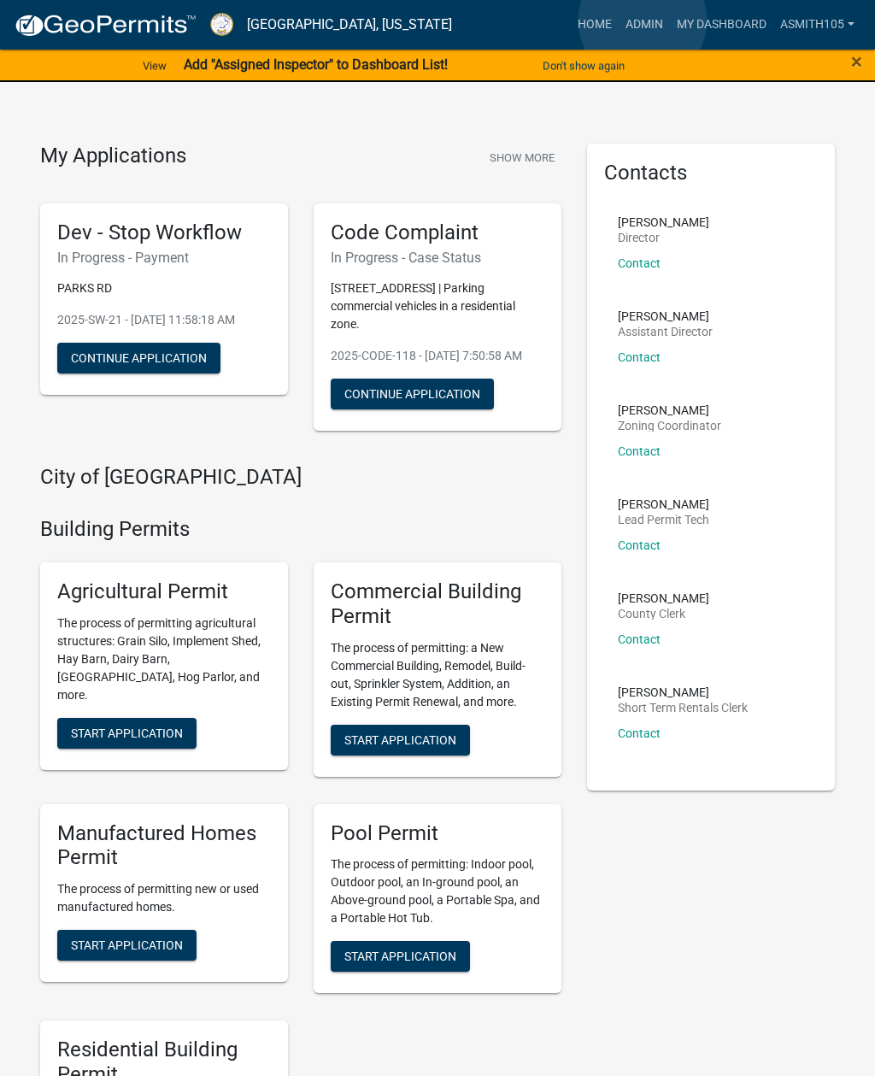
click at [644, 21] on link "Admin" at bounding box center [644, 25] width 51 height 32
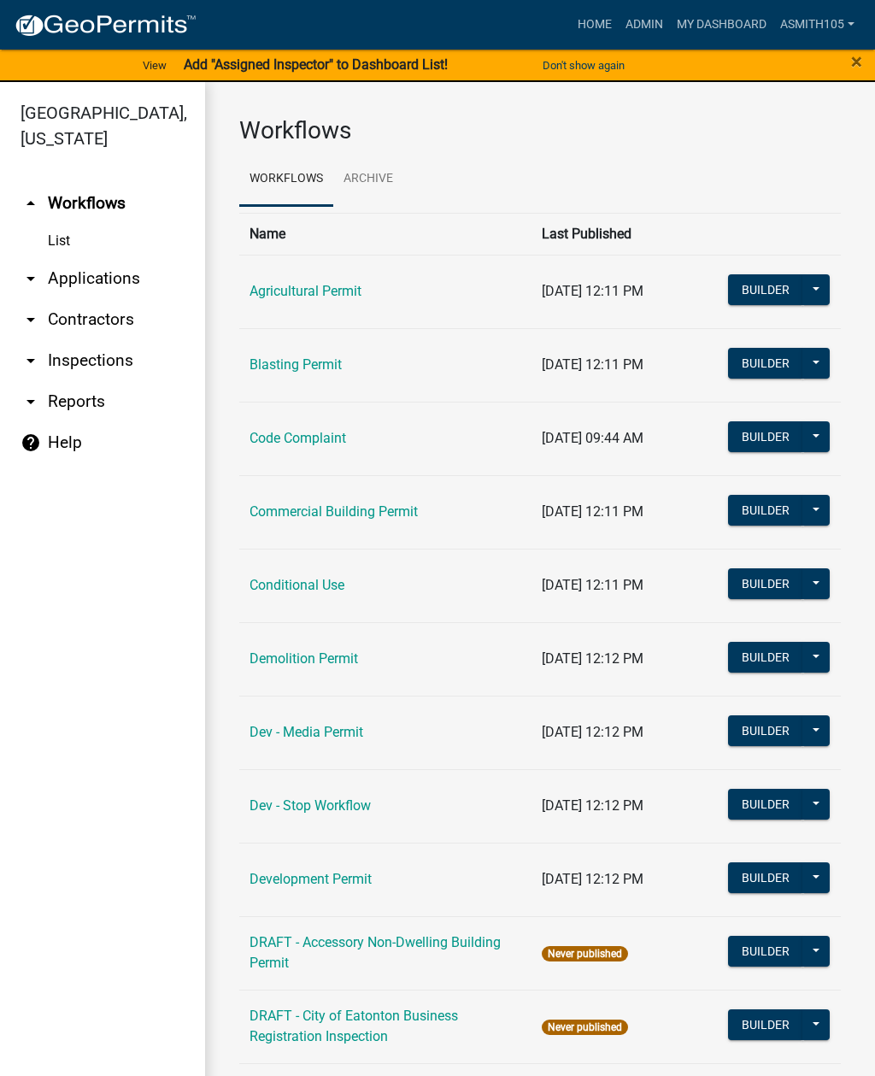
click at [298, 435] on link "Code Complaint" at bounding box center [298, 438] width 97 height 16
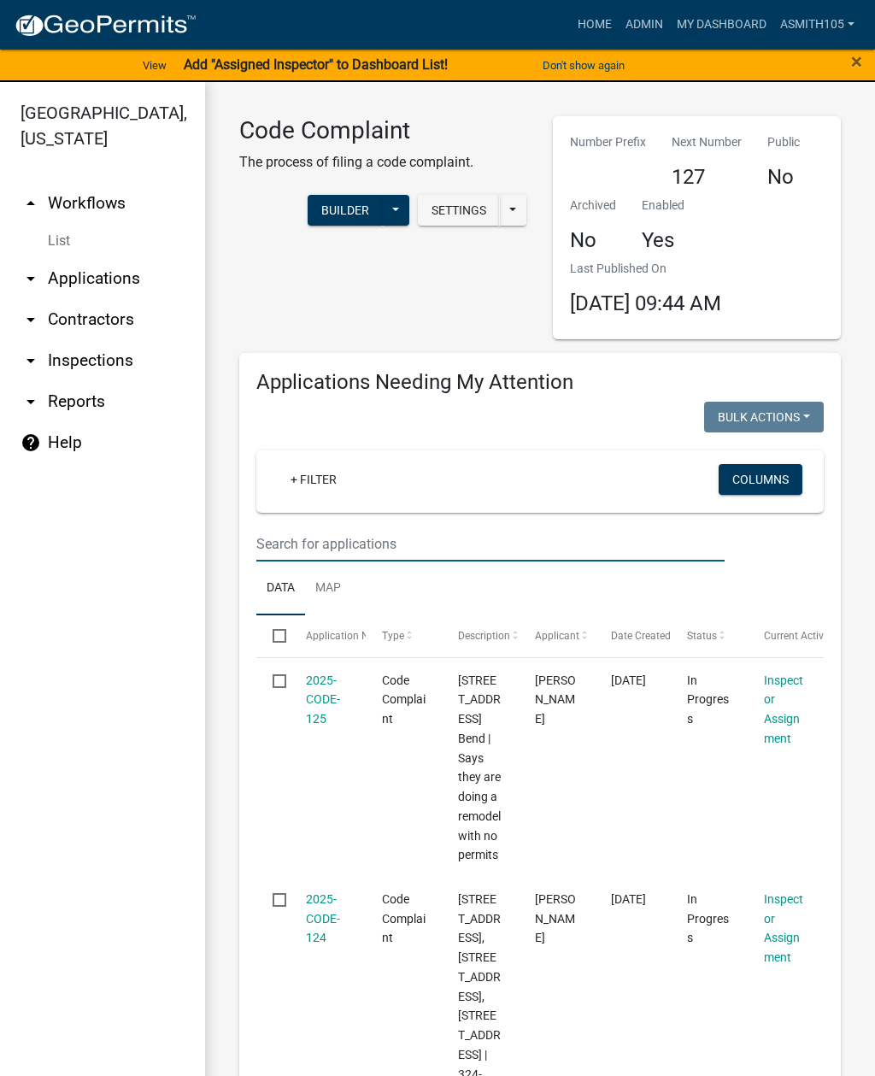
click at [378, 543] on input "text" at bounding box center [490, 544] width 468 height 35
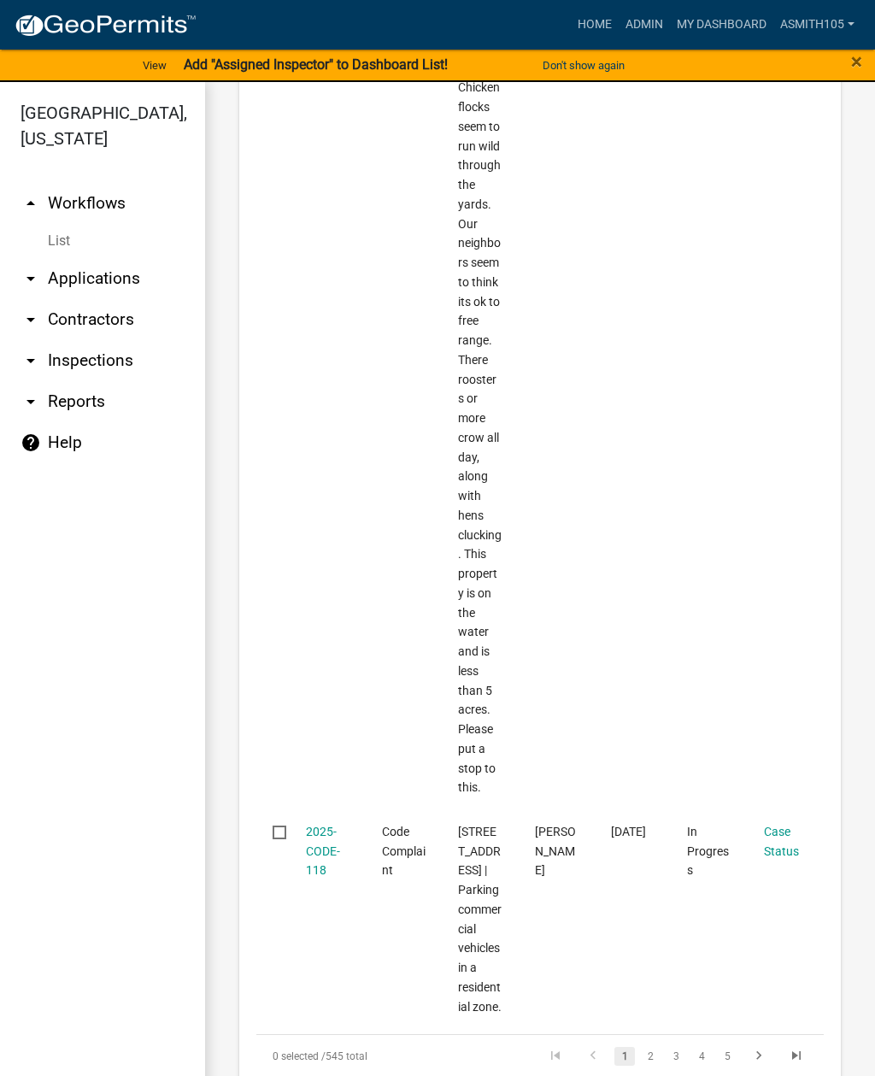
scroll to position [5632, 0]
type input "Sugar creek"
click at [734, 1048] on link "5" at bounding box center [727, 1057] width 21 height 19
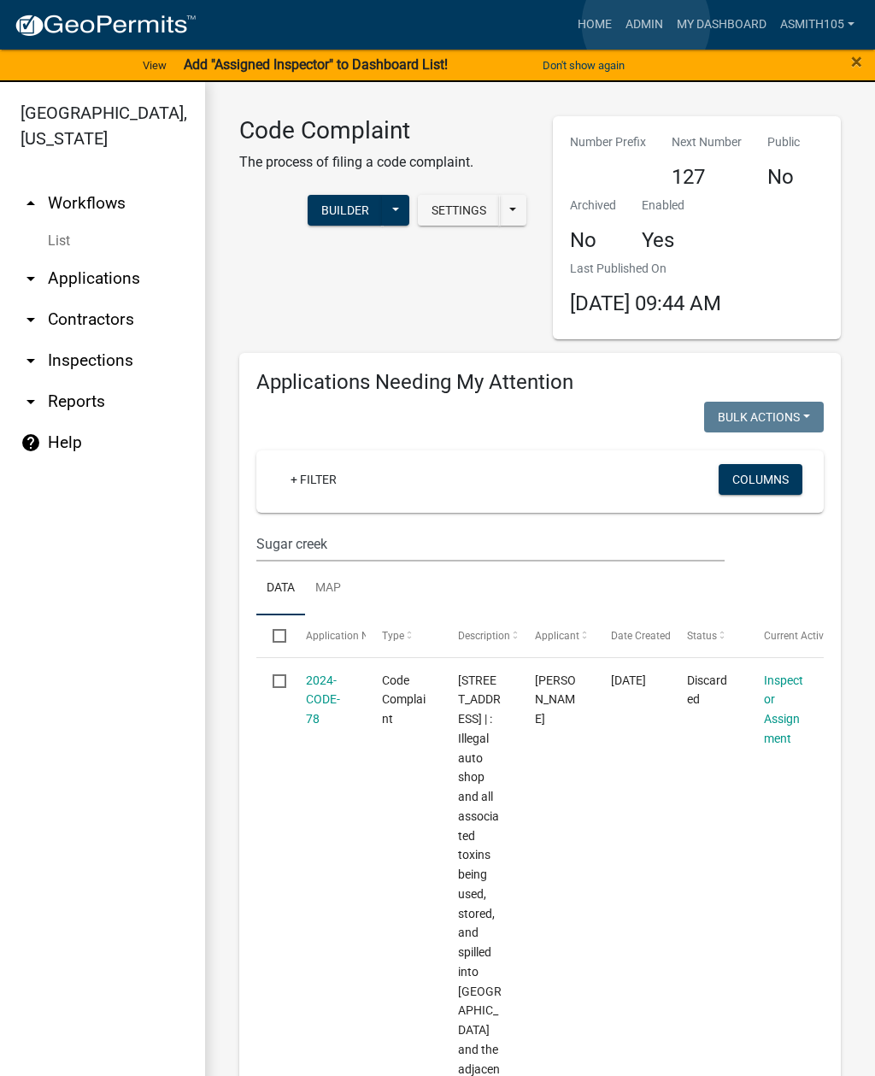
click at [647, 24] on link "Admin" at bounding box center [644, 25] width 51 height 32
